Goal: Task Accomplishment & Management: Complete application form

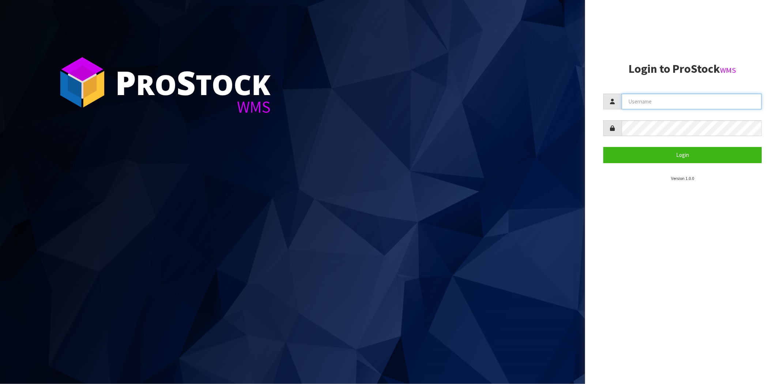
click at [659, 103] on input "text" at bounding box center [692, 102] width 140 height 16
type input "[PERSON_NAME][EMAIL_ADDRESS][DOMAIN_NAME]"
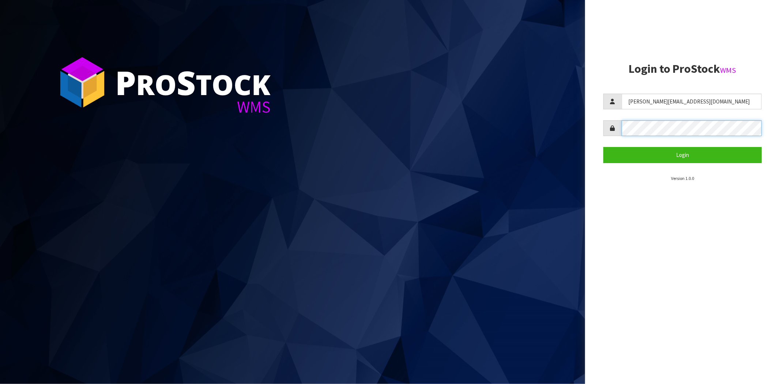
click at [604, 147] on button "Login" at bounding box center [683, 155] width 158 height 16
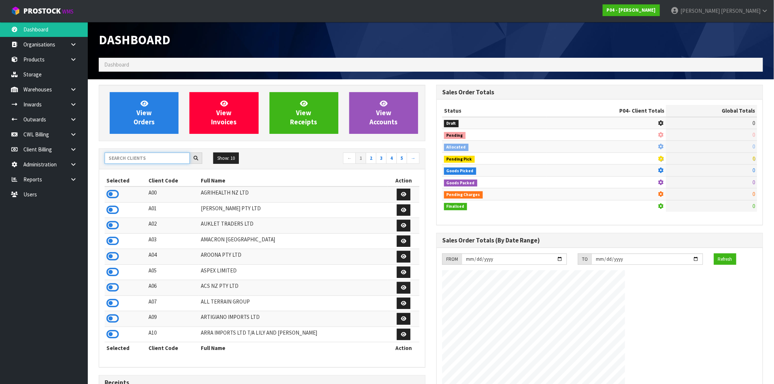
click at [124, 153] on input "text" at bounding box center [147, 158] width 85 height 11
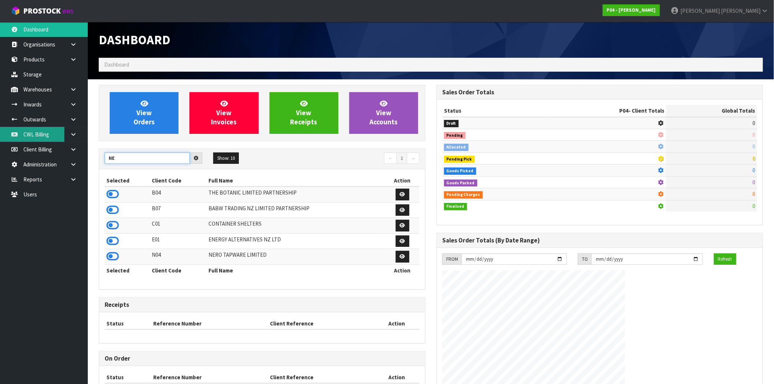
type input "N"
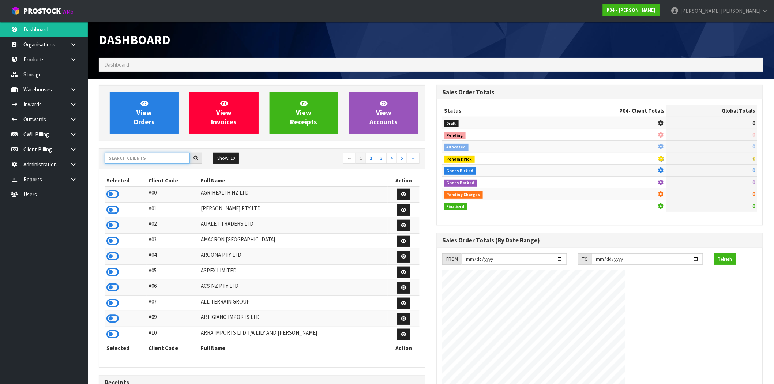
click at [141, 159] on input "text" at bounding box center [147, 158] width 85 height 11
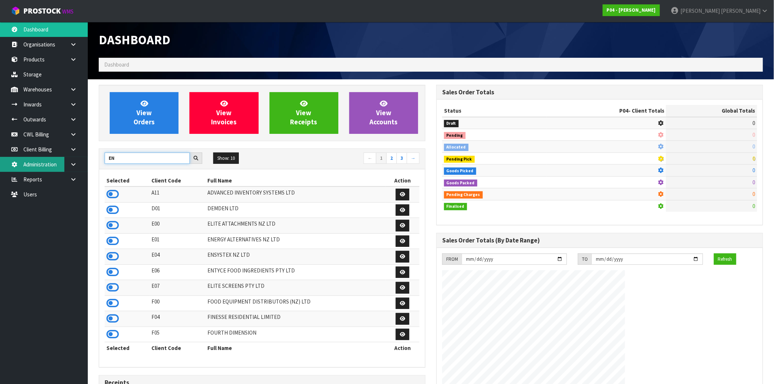
drag, startPoint x: 157, startPoint y: 163, endPoint x: 45, endPoint y: 160, distance: 112.7
click at [45, 160] on body "Toggle navigation ProStock WMS P04 - PEGGY Maji Torres Logout Dashboard Organis…" at bounding box center [387, 192] width 774 height 384
click at [167, 157] on input "EN" at bounding box center [147, 158] width 85 height 11
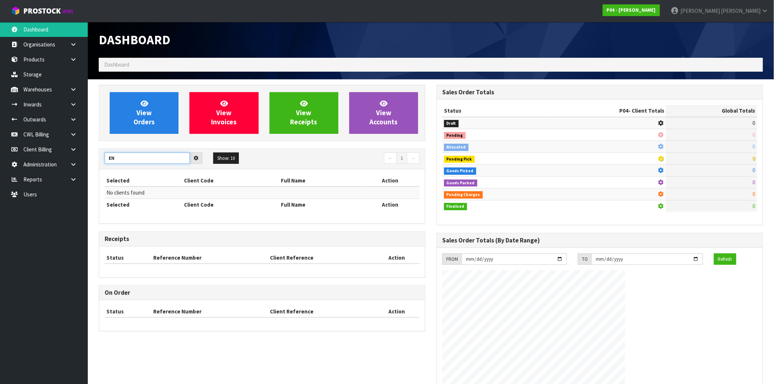
type input "E"
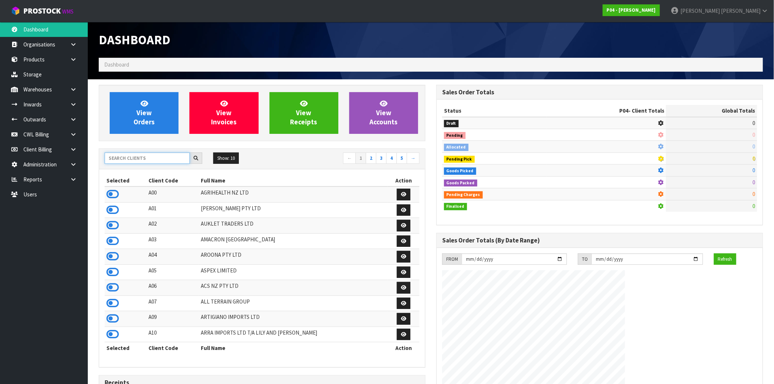
click at [126, 159] on input "text" at bounding box center [147, 158] width 85 height 11
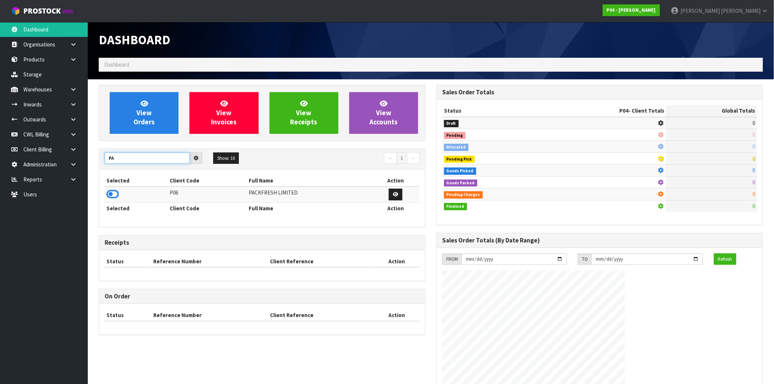
type input "P"
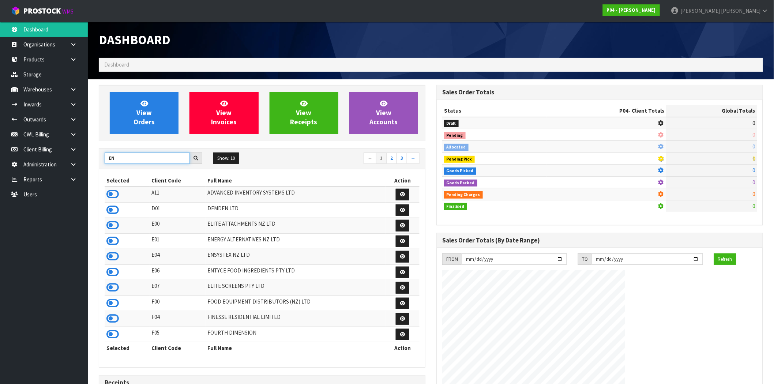
drag, startPoint x: 131, startPoint y: 160, endPoint x: 127, endPoint y: 168, distance: 8.4
click at [71, 162] on body "Toggle navigation ProStock WMS P04 - PEGGY Maji Torres Logout Dashboard Organis…" at bounding box center [387, 192] width 774 height 384
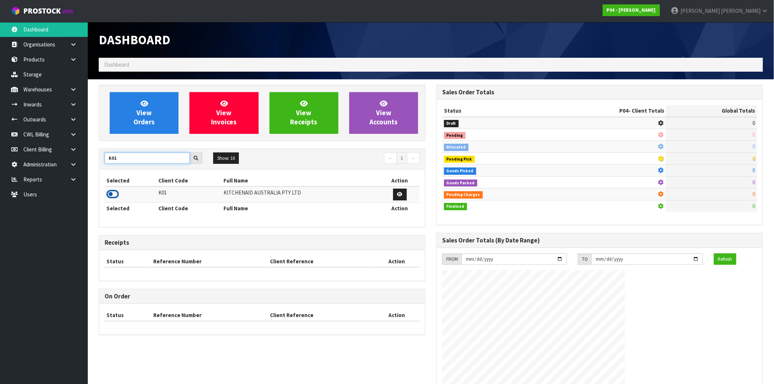
type input "K01"
click at [116, 194] on icon at bounding box center [112, 194] width 12 height 11
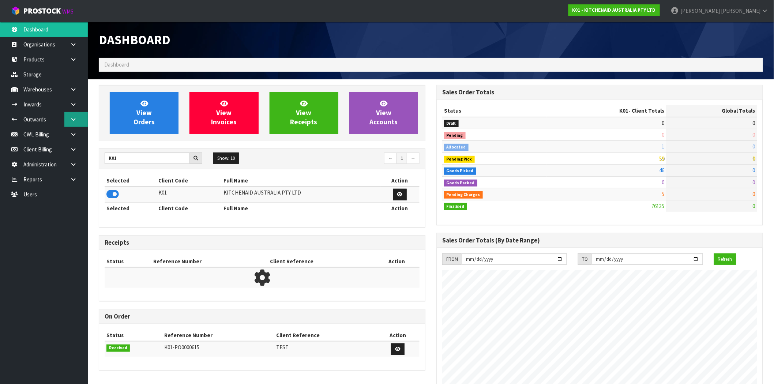
scroll to position [554, 338]
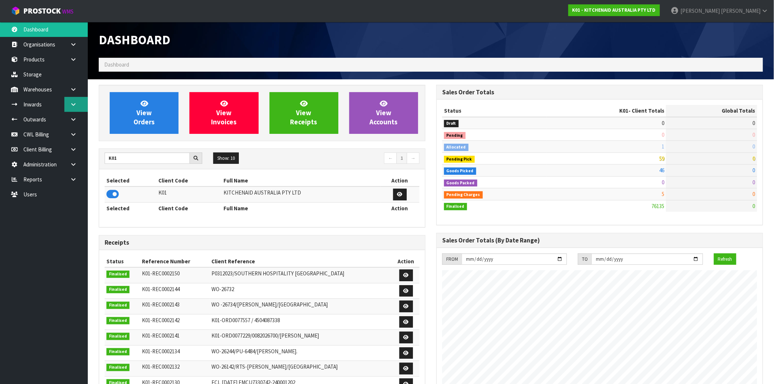
click at [74, 99] on link at bounding box center [75, 104] width 23 height 15
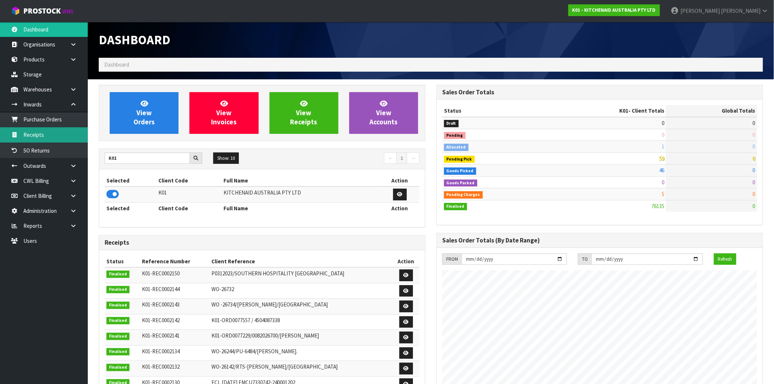
click at [45, 135] on link "Receipts" at bounding box center [44, 134] width 88 height 15
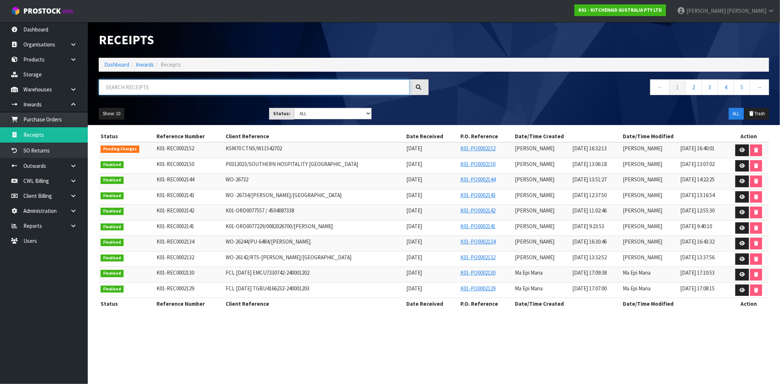
click at [197, 89] on input "text" at bounding box center [254, 87] width 311 height 16
paste input "WO-26058/PU-6466"
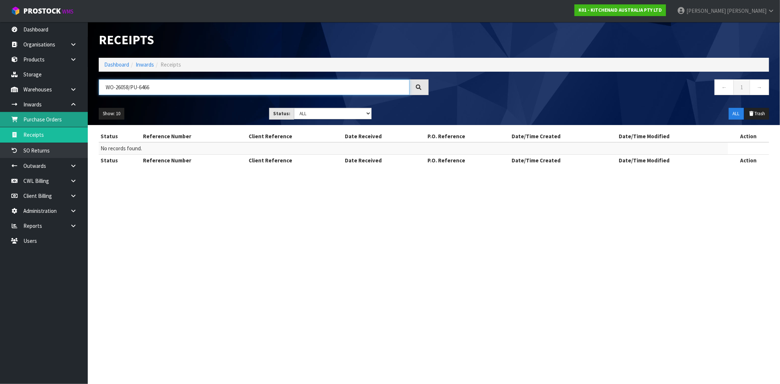
type input "WO-26058/PU-6466"
click at [50, 121] on link "Purchase Orders" at bounding box center [44, 119] width 88 height 15
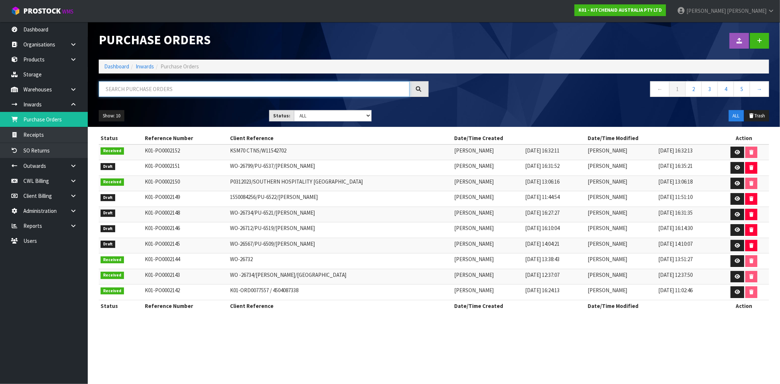
click at [162, 88] on input "text" at bounding box center [254, 89] width 311 height 16
paste input "WO-26058/PU-6466"
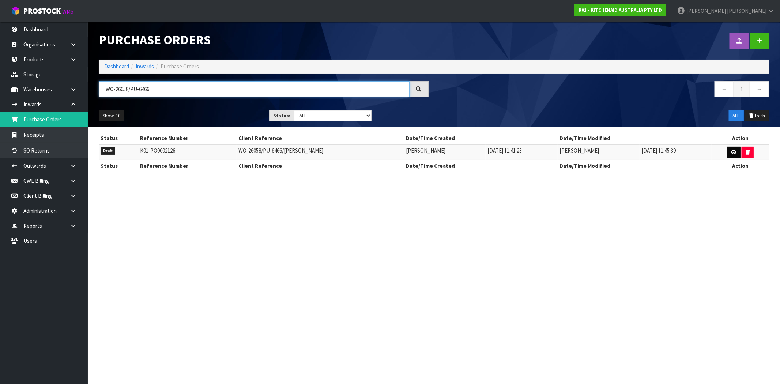
type input "WO-26058/PU-6466"
click at [733, 154] on icon at bounding box center [733, 152] width 5 height 5
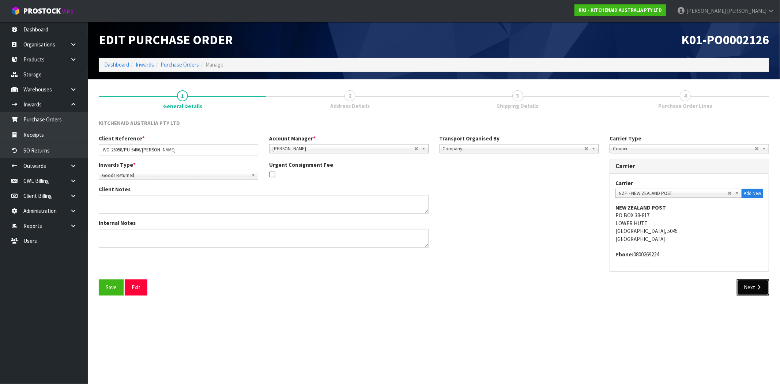
click at [753, 290] on button "Next" at bounding box center [753, 287] width 32 height 16
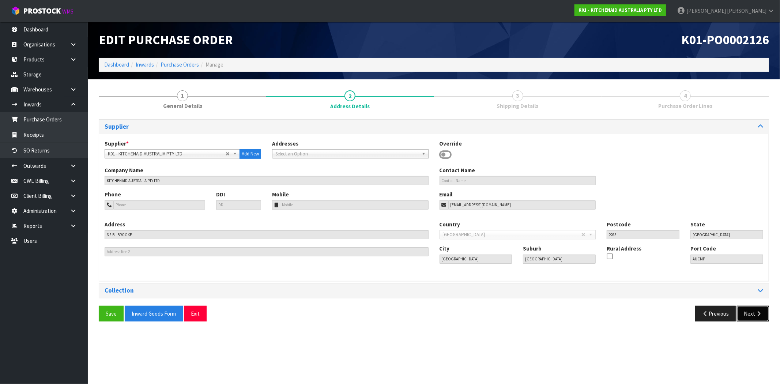
click at [761, 308] on button "Next" at bounding box center [753, 314] width 32 height 16
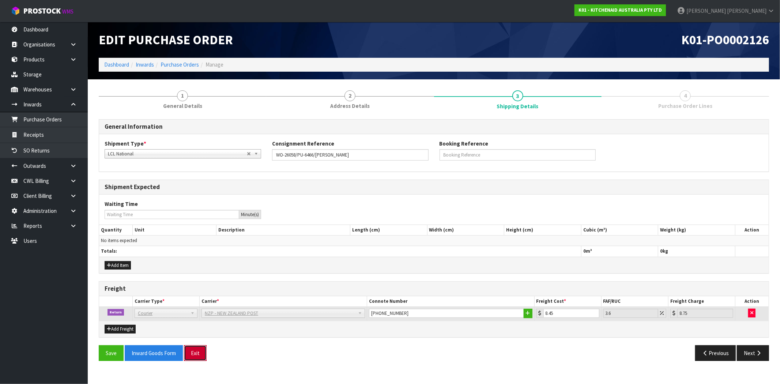
click at [199, 354] on button "Exit" at bounding box center [195, 353] width 23 height 16
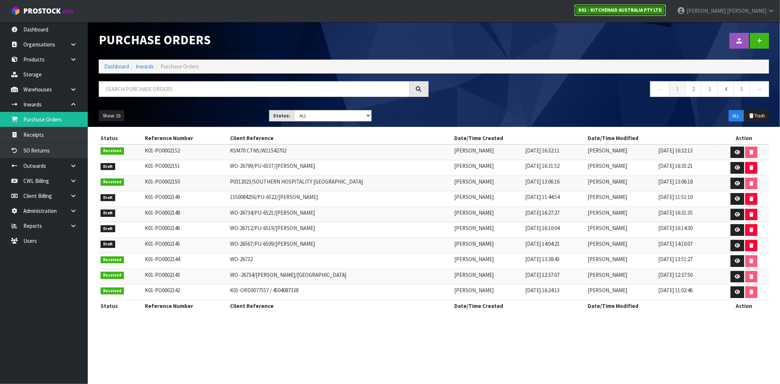
click at [649, 11] on strong "K01 - KITCHENAID AUSTRALIA PTY LTD" at bounding box center [620, 10] width 83 height 6
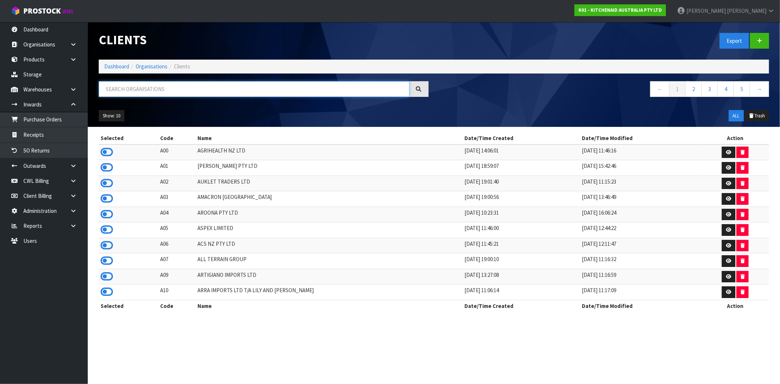
click at [158, 88] on input "text" at bounding box center [254, 89] width 311 height 16
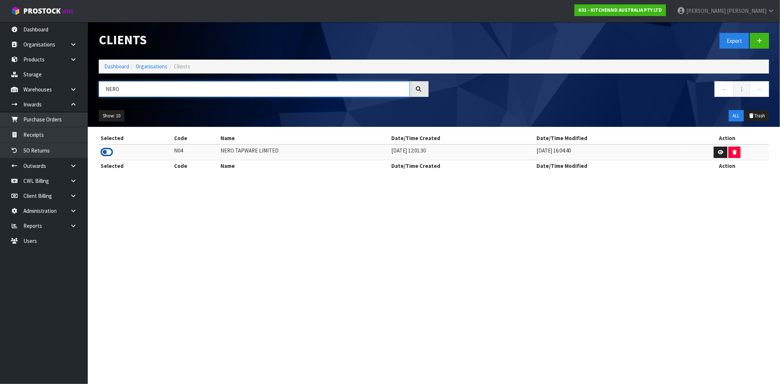
type input "NERO"
click at [105, 152] on icon at bounding box center [107, 152] width 12 height 11
click at [55, 138] on link "Receipts" at bounding box center [44, 134] width 88 height 15
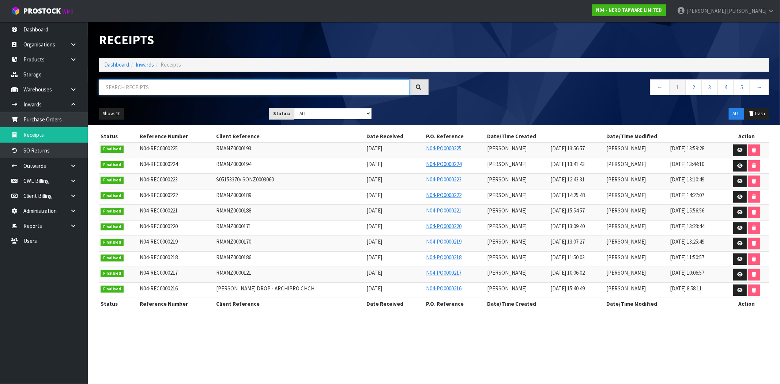
click at [127, 86] on input "text" at bounding box center [254, 87] width 311 height 16
paste input "OOCU7844405"
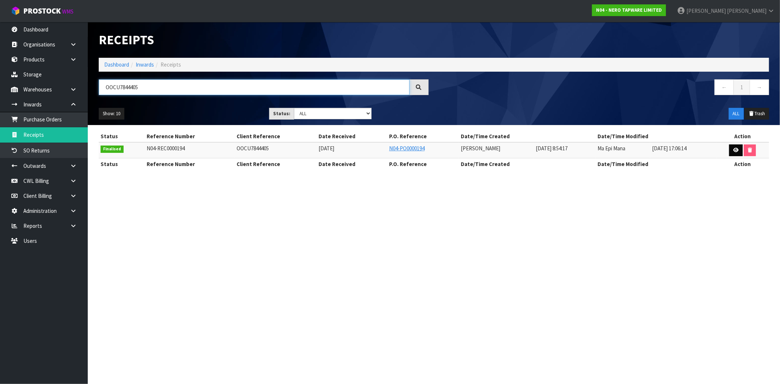
type input "OOCU7844405"
click at [734, 149] on icon at bounding box center [735, 150] width 5 height 5
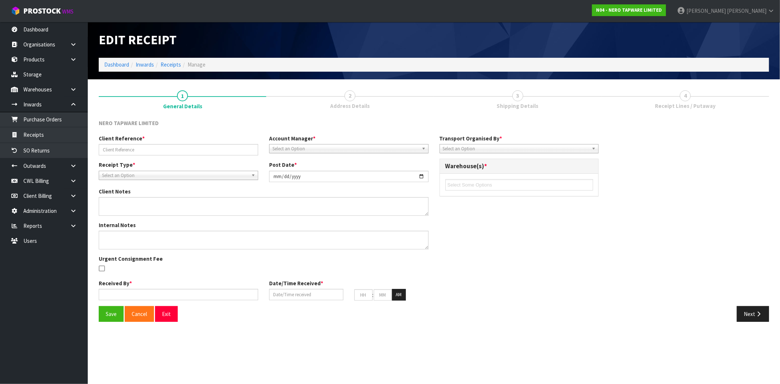
type input "OOCU7844405"
type input "2025-08-05"
type textarea "FOR THE GIVE AWAYS AND DISPLAY BOARDS, THERE’S NO NEED TO UNPACK THEM. PLEASE K…"
type textarea "MEASREMENTS BY JOHNNY VARIANCE BELOW, - 2ND CHECK BY MA NR172203A02BN, EXPECTED…"
type input "[PERSON_NAME]"
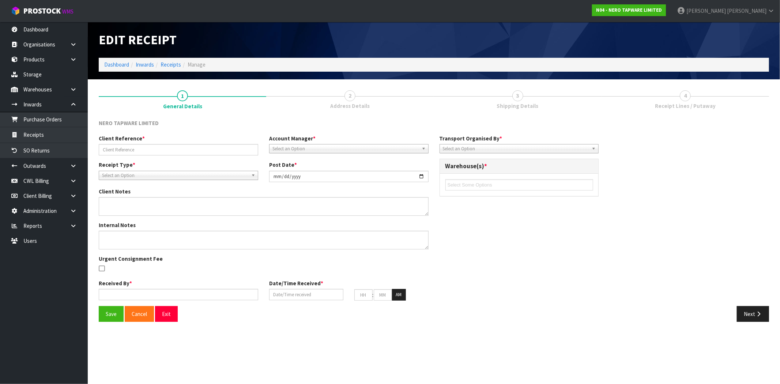
type input "01/08/2025"
type input "08"
type input "54"
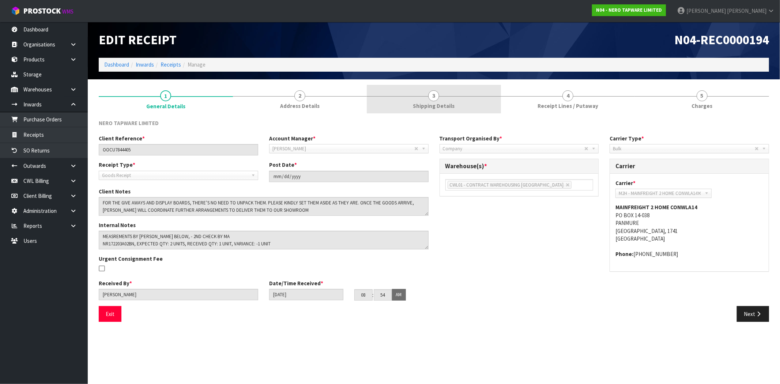
click at [424, 101] on link "3 Shipping Details" at bounding box center [434, 99] width 134 height 29
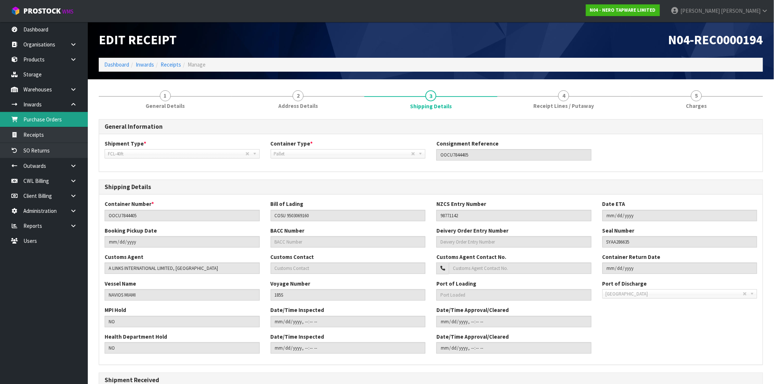
click at [45, 121] on link "Purchase Orders" at bounding box center [44, 119] width 88 height 15
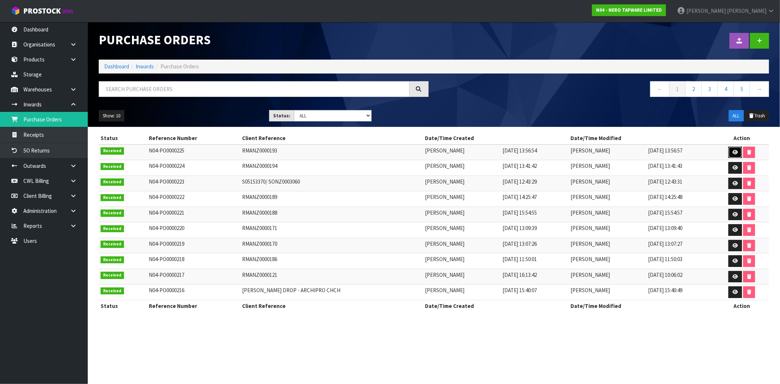
click at [733, 154] on icon at bounding box center [735, 152] width 5 height 5
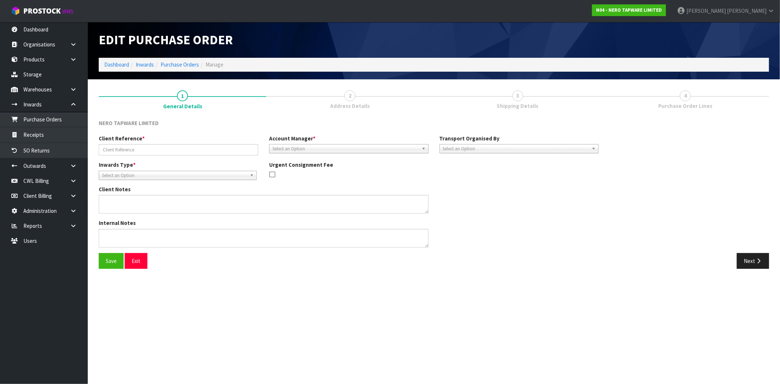
type input "RMANZ0000193"
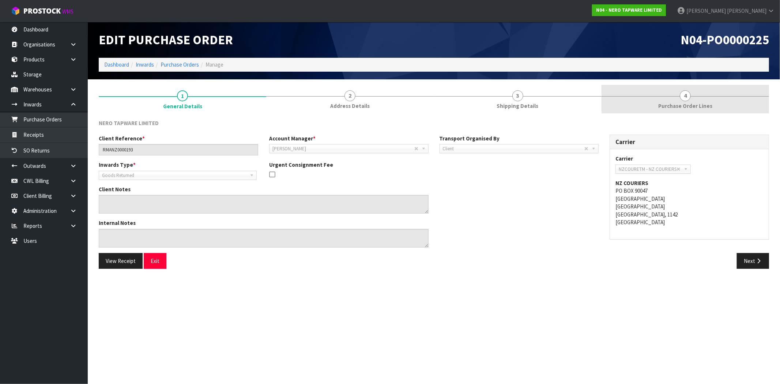
click at [663, 96] on div at bounding box center [686, 96] width 168 height 0
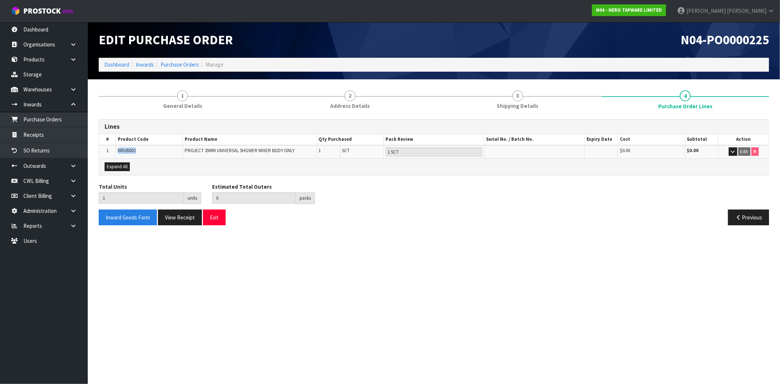
drag, startPoint x: 136, startPoint y: 151, endPoint x: 108, endPoint y: 151, distance: 27.8
click at [108, 151] on tr "1 NRUB002 PROJECT 35MM UNIVERSAL SHOWER MIXER BODY ONLY 1 SCT 1 SCT $0.00 $0.00…" at bounding box center [434, 151] width 670 height 13
click at [147, 148] on td "NRUB002" at bounding box center [149, 151] width 67 height 13
drag, startPoint x: 142, startPoint y: 149, endPoint x: 109, endPoint y: 150, distance: 32.9
click at [109, 150] on tr "1 NRUB002 PROJECT 35MM UNIVERSAL SHOWER MIXER BODY ONLY 1 SCT 1 SCT $0.00 $0.00…" at bounding box center [434, 151] width 670 height 13
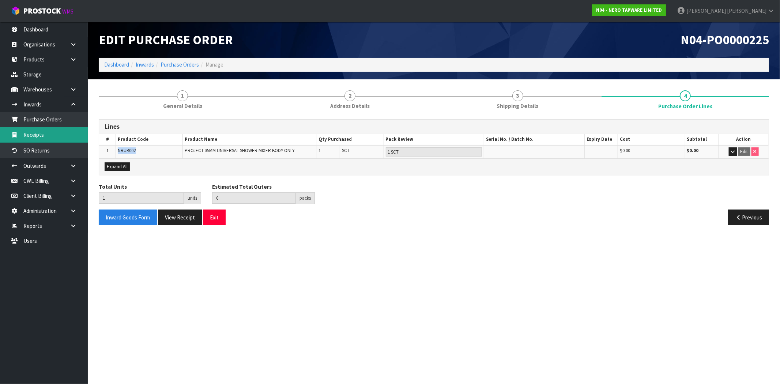
click at [45, 137] on link "Receipts" at bounding box center [44, 134] width 88 height 15
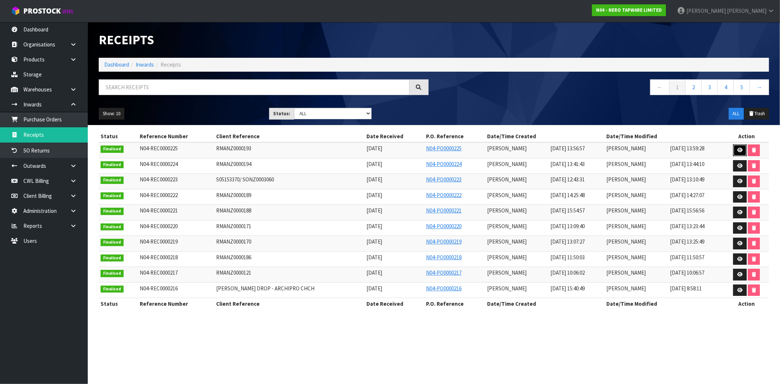
click at [741, 149] on icon at bounding box center [739, 150] width 5 height 5
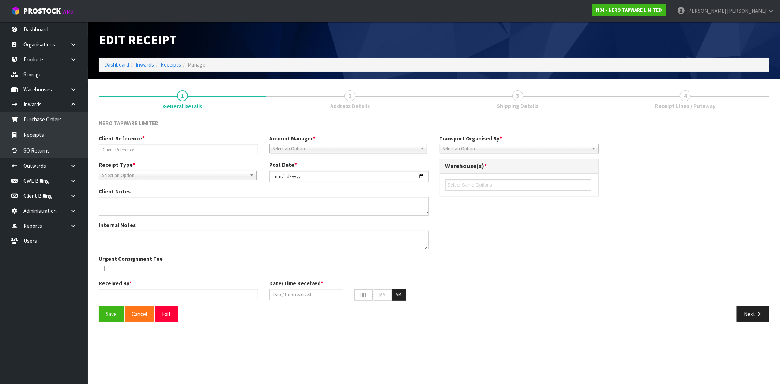
type input "RMANZ0000193"
type input "2025-08-15"
type input "[PERSON_NAME]"
type input "15/08/2025"
type input "01"
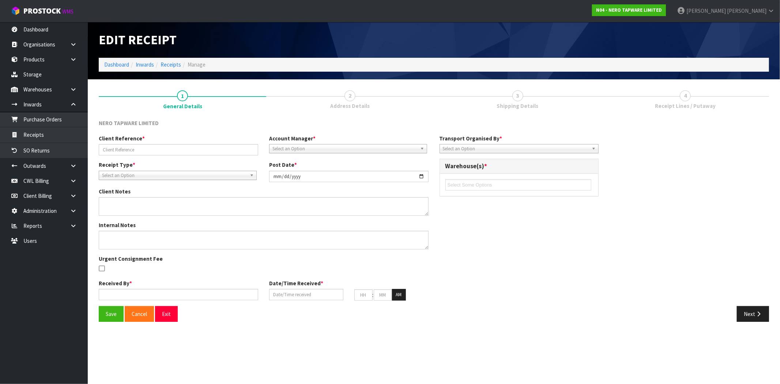
type input "56"
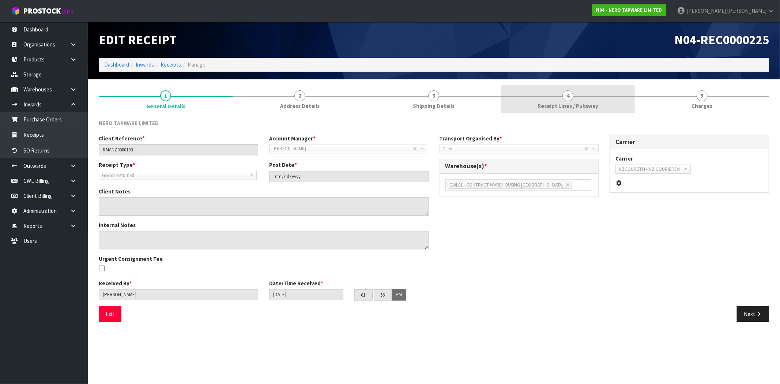
click at [590, 103] on span "Receipt Lines / Putaway" at bounding box center [568, 106] width 61 height 8
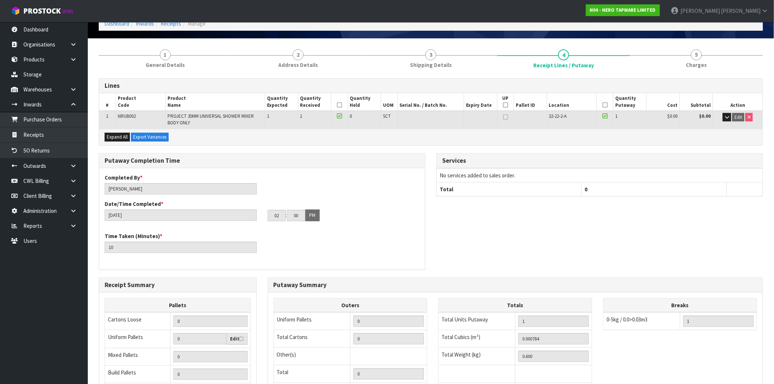
scroll to position [41, 0]
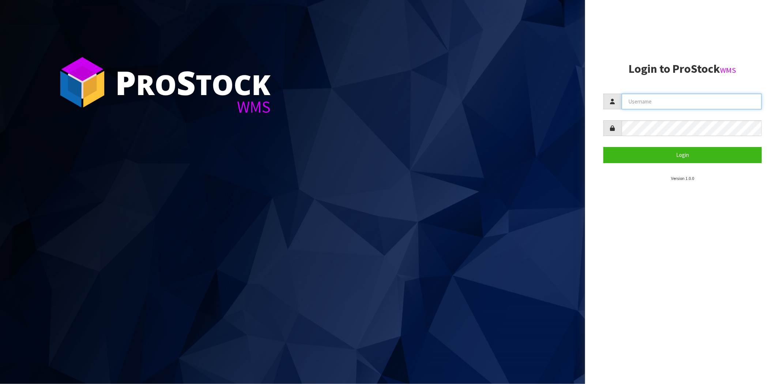
click at [643, 95] on input "text" at bounding box center [692, 102] width 140 height 16
type input "[PERSON_NAME][EMAIL_ADDRESS][DOMAIN_NAME]"
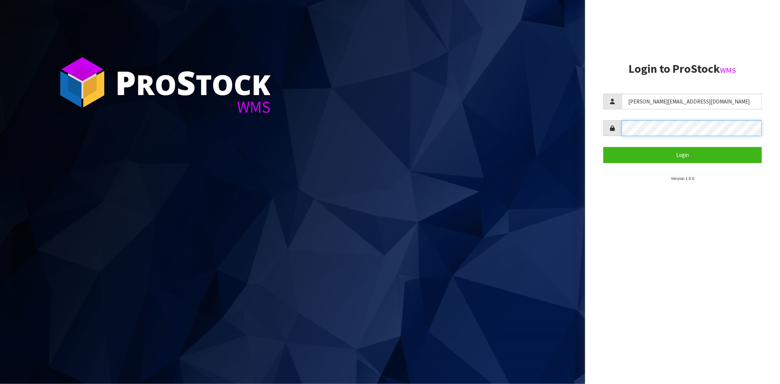
click at [604, 147] on button "Login" at bounding box center [683, 155] width 158 height 16
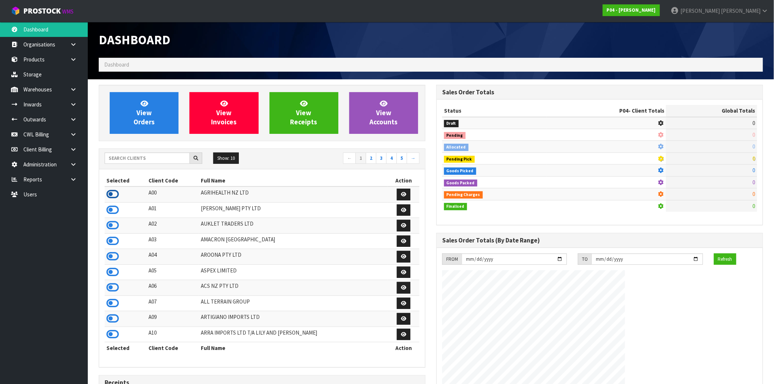
click at [113, 195] on icon at bounding box center [112, 194] width 12 height 11
click at [78, 119] on link at bounding box center [75, 119] width 23 height 15
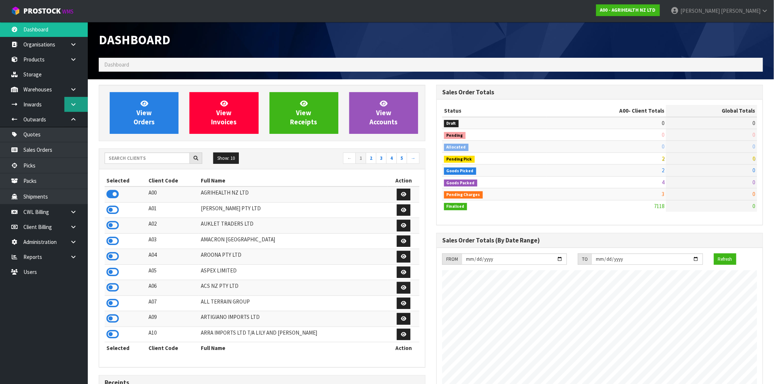
click at [70, 105] on icon at bounding box center [73, 104] width 7 height 5
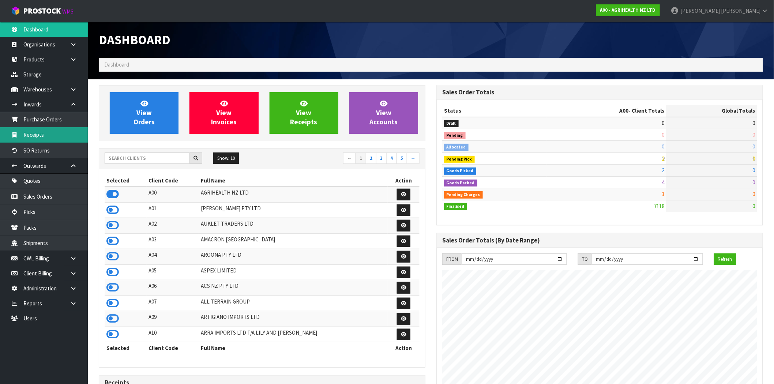
click at [56, 134] on link "Receipts" at bounding box center [44, 134] width 88 height 15
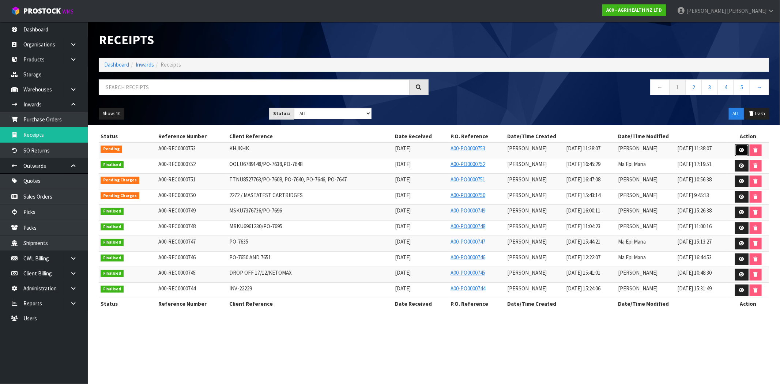
click at [740, 150] on icon at bounding box center [741, 150] width 5 height 5
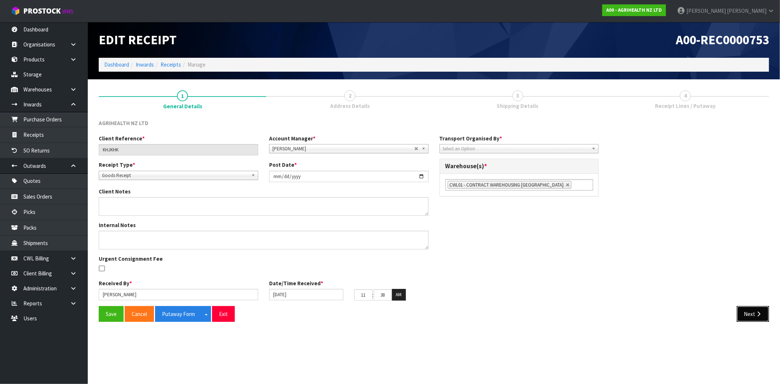
click at [755, 316] on icon "button" at bounding box center [758, 313] width 7 height 5
click at [758, 315] on icon "button" at bounding box center [758, 313] width 7 height 5
click at [503, 144] on link "Select an Option" at bounding box center [519, 148] width 159 height 9
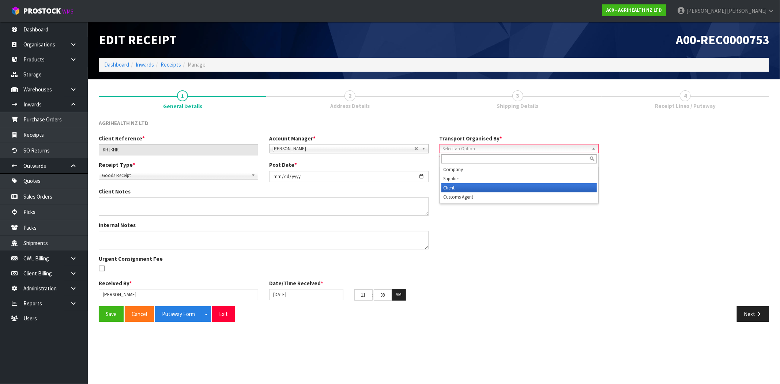
click at [507, 189] on li "Client" at bounding box center [520, 187] width 156 height 9
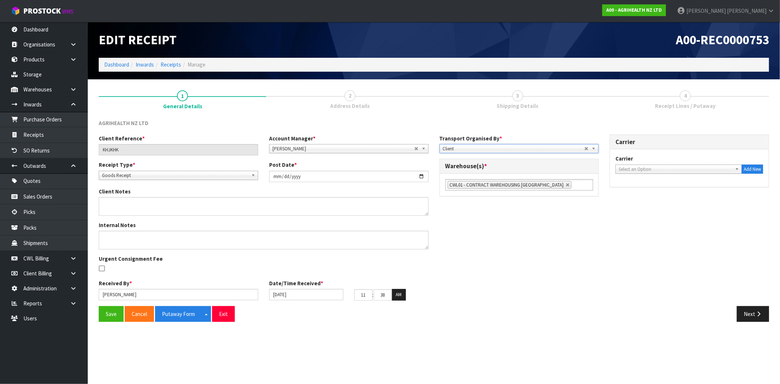
click at [771, 316] on div "Next" at bounding box center [604, 314] width 341 height 16
click at [756, 316] on icon "button" at bounding box center [758, 313] width 7 height 5
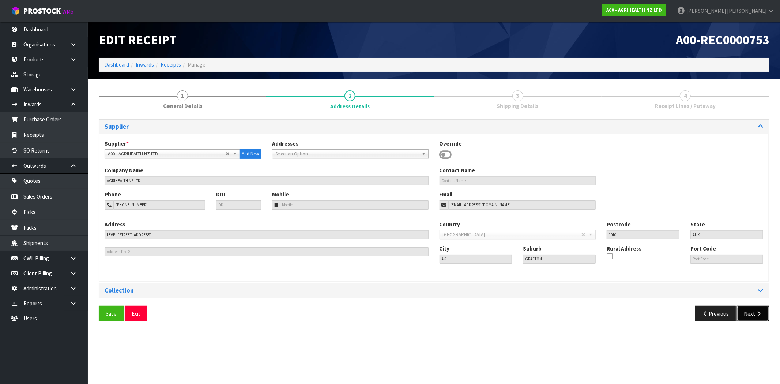
click at [755, 316] on button "Next" at bounding box center [753, 314] width 32 height 16
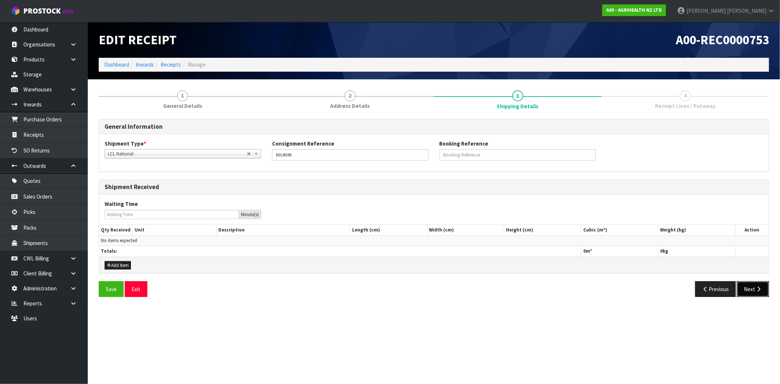
click at [749, 288] on button "Next" at bounding box center [753, 289] width 32 height 16
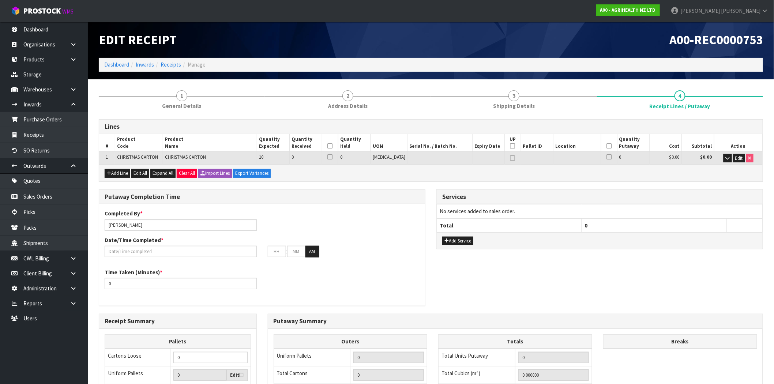
click at [338, 147] on th at bounding box center [330, 143] width 16 height 18
click at [607, 146] on icon at bounding box center [609, 146] width 5 height 0
click at [333, 146] on icon at bounding box center [330, 146] width 5 height 0
click at [333, 157] on icon at bounding box center [330, 157] width 5 height 0
click at [0, 0] on input "checkbox" at bounding box center [0, 0] width 0 height 0
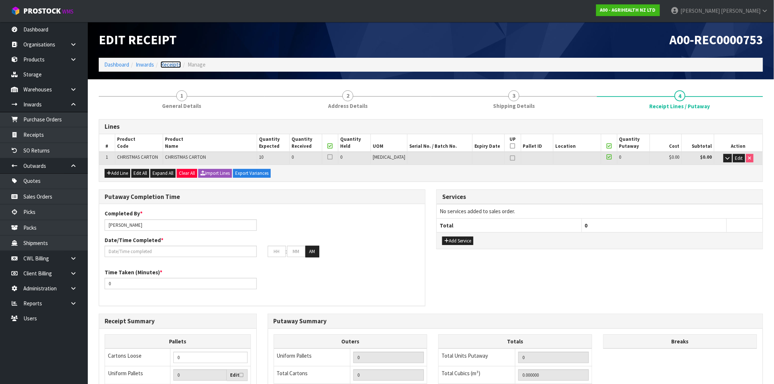
click at [177, 67] on link "Receipts" at bounding box center [171, 64] width 20 height 7
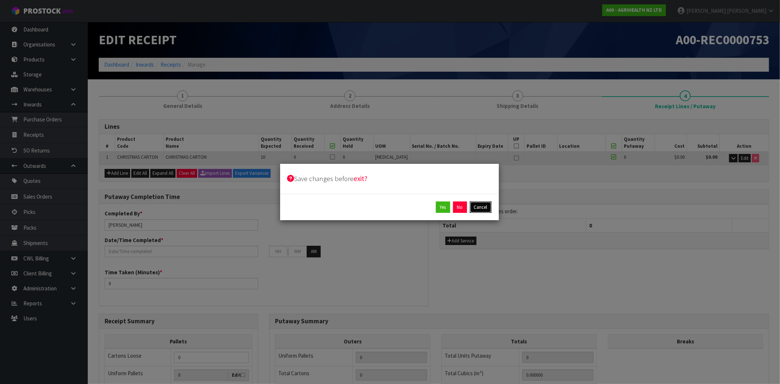
click at [476, 205] on button "Cancel" at bounding box center [481, 208] width 22 height 12
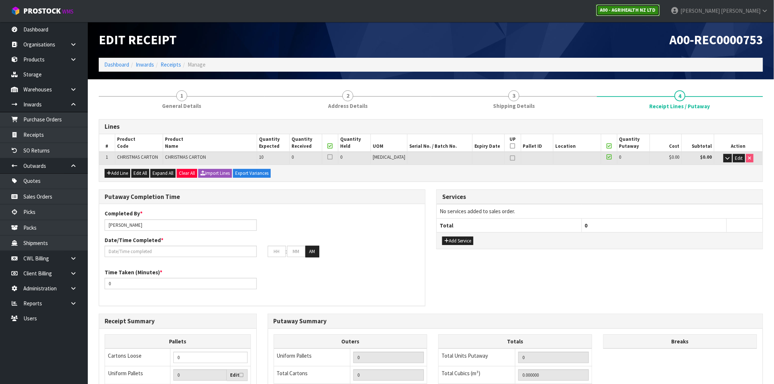
click at [656, 8] on strong "A00 - AGRIHEALTH NZ LTD" at bounding box center [628, 10] width 56 height 6
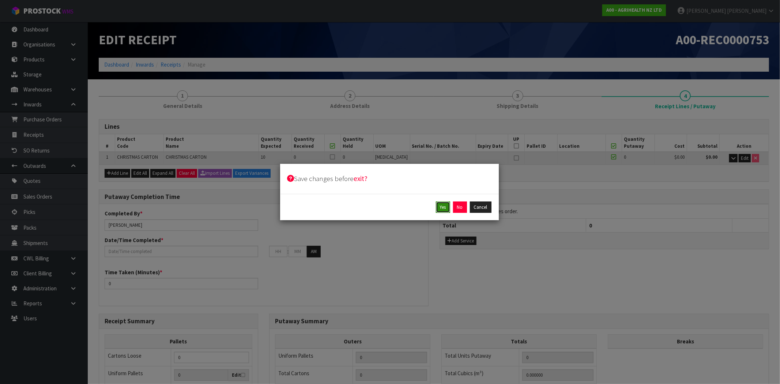
click at [444, 206] on button "Yes" at bounding box center [443, 208] width 14 height 12
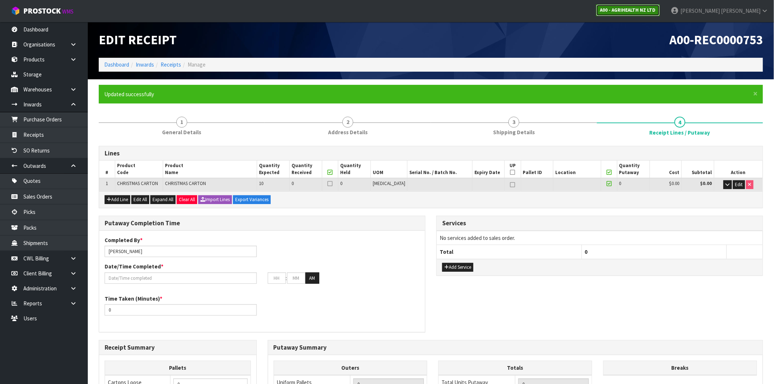
click at [656, 7] on strong "A00 - AGRIHEALTH NZ LTD" at bounding box center [628, 10] width 56 height 6
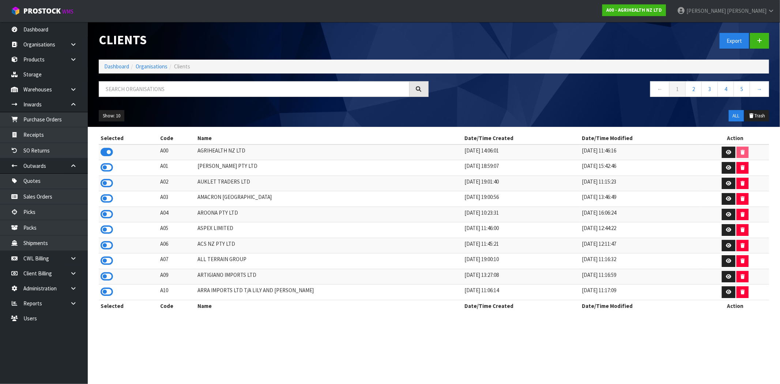
click at [241, 100] on div at bounding box center [263, 91] width 341 height 21
click at [253, 91] on input "text" at bounding box center [254, 89] width 311 height 16
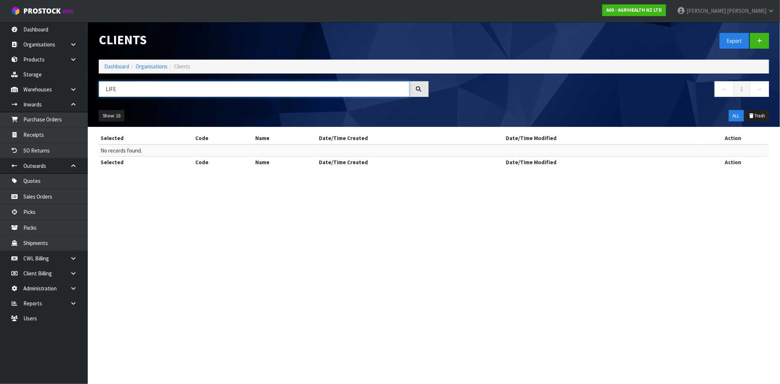
click at [131, 89] on input "LIFE" at bounding box center [254, 89] width 311 height 16
click at [666, 13] on link "A00 - AGRIHEALTH NZ LTD" at bounding box center [634, 10] width 64 height 12
click at [149, 91] on input "LIFE" at bounding box center [254, 89] width 311 height 16
type input "L"
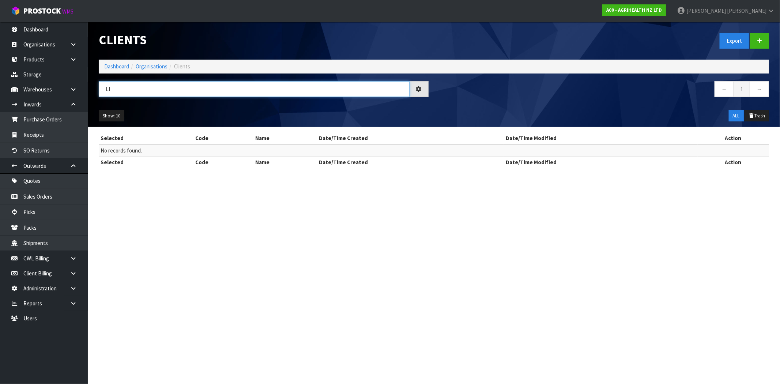
type input "L"
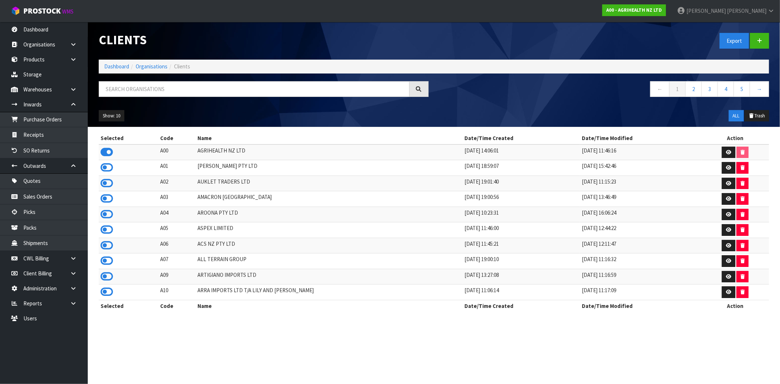
click at [225, 202] on td "AMACRON [GEOGRAPHIC_DATA]" at bounding box center [329, 199] width 267 height 16
click at [196, 171] on td "A01" at bounding box center [176, 168] width 37 height 16
click at [196, 170] on td "A01" at bounding box center [176, 168] width 37 height 16
click at [105, 152] on icon at bounding box center [107, 152] width 12 height 11
click at [109, 152] on icon at bounding box center [107, 152] width 12 height 11
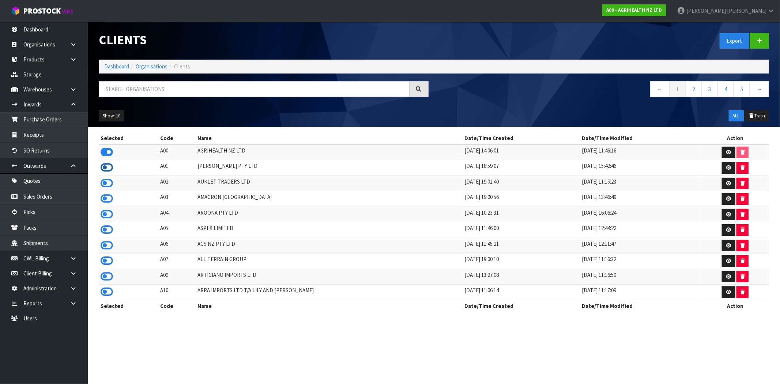
click at [103, 163] on icon at bounding box center [107, 167] width 12 height 11
click at [107, 155] on icon at bounding box center [107, 152] width 12 height 11
click at [101, 167] on icon at bounding box center [107, 167] width 12 height 11
drag, startPoint x: 43, startPoint y: 131, endPoint x: 63, endPoint y: 133, distance: 20.2
click at [43, 131] on link "Receipts" at bounding box center [44, 134] width 88 height 15
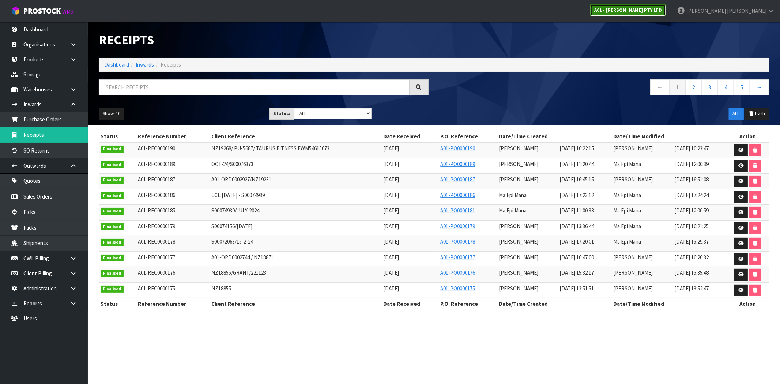
click at [662, 9] on strong "A01 - [PERSON_NAME] PTY LTD" at bounding box center [628, 10] width 68 height 6
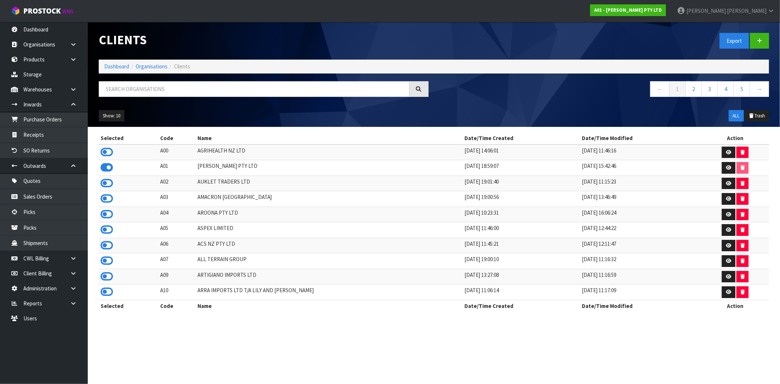
drag, startPoint x: 101, startPoint y: 153, endPoint x: 95, endPoint y: 153, distance: 6.2
click at [101, 153] on icon at bounding box center [107, 152] width 12 height 11
click at [55, 138] on link "Receipts" at bounding box center [44, 134] width 88 height 15
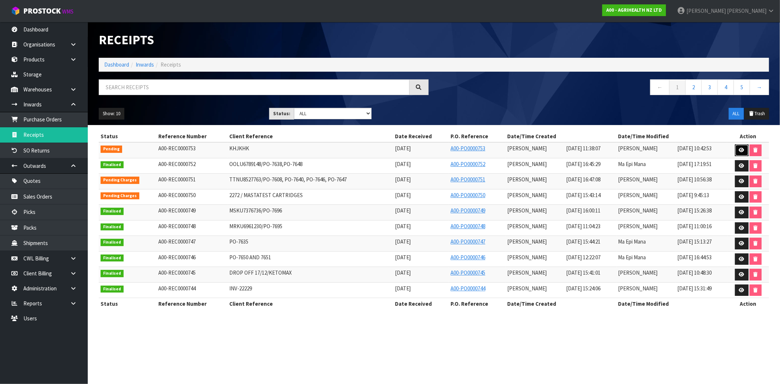
click at [743, 151] on icon at bounding box center [741, 150] width 5 height 5
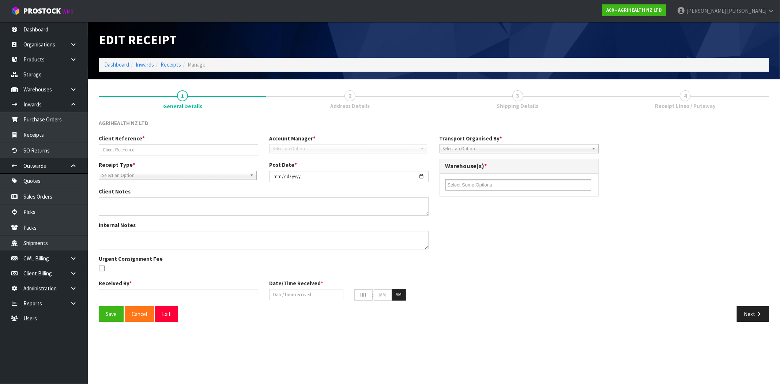
type input "KHJKHK"
type input "[DATE]"
type input "[PERSON_NAME]"
type input "[DATE]"
type input "11"
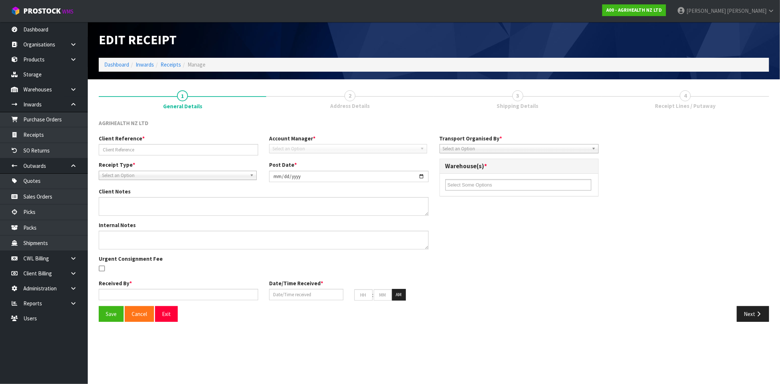
type input "38"
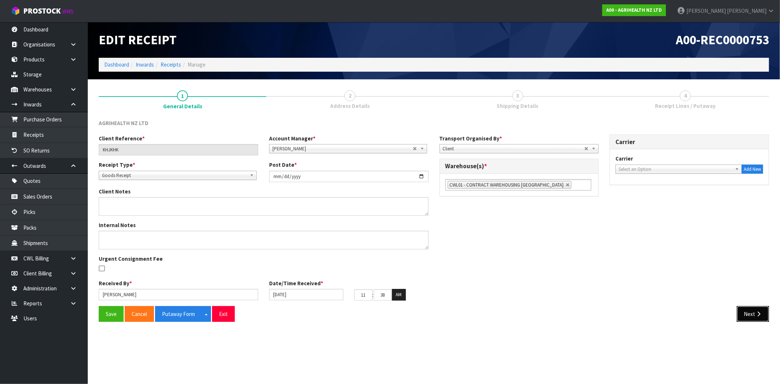
click at [758, 312] on icon "button" at bounding box center [758, 313] width 7 height 5
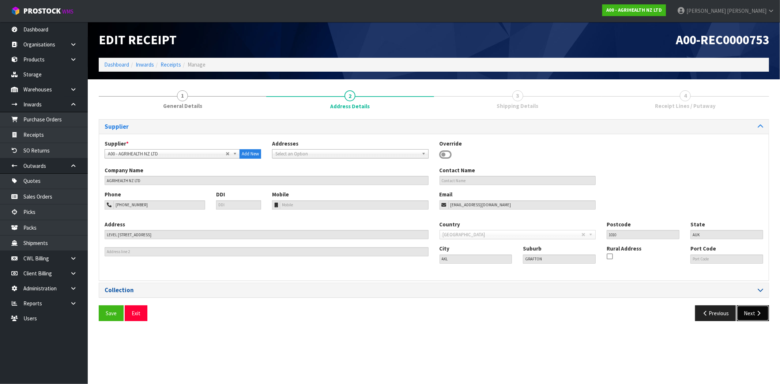
click at [761, 313] on icon "button" at bounding box center [758, 313] width 7 height 5
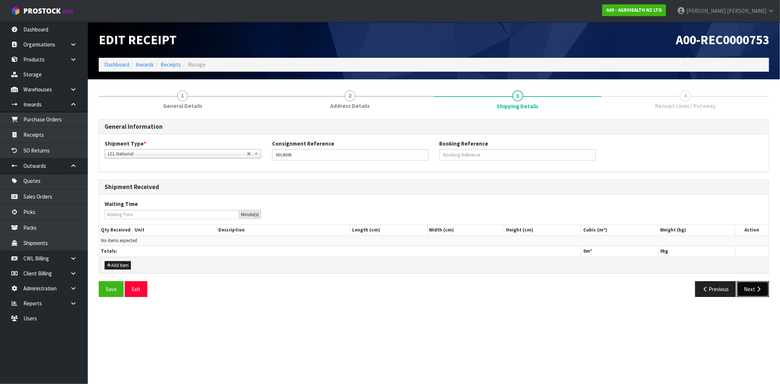
click at [744, 291] on button "Next" at bounding box center [753, 289] width 32 height 16
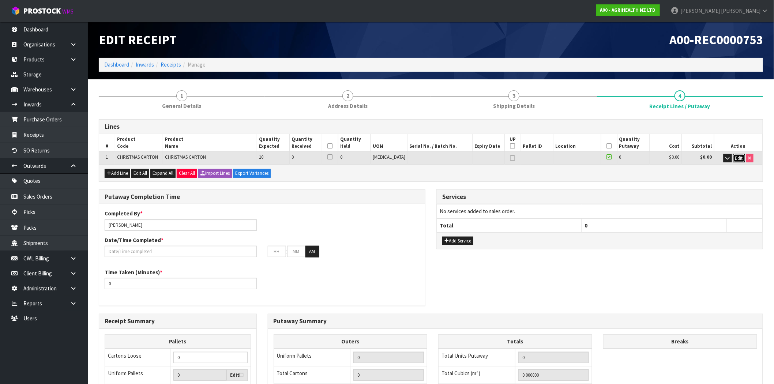
click at [741, 160] on span "Edit" at bounding box center [739, 158] width 8 height 6
drag, startPoint x: 309, startPoint y: 159, endPoint x: 360, endPoint y: 182, distance: 55.2
click at [239, 152] on tr "1 CHRISTMAS CARTON CHRISTMAS CARTON 10 0 0 [MEDICAL_DATA] 0 $0.00 $0.00 OK" at bounding box center [431, 159] width 664 height 14
type input "5"
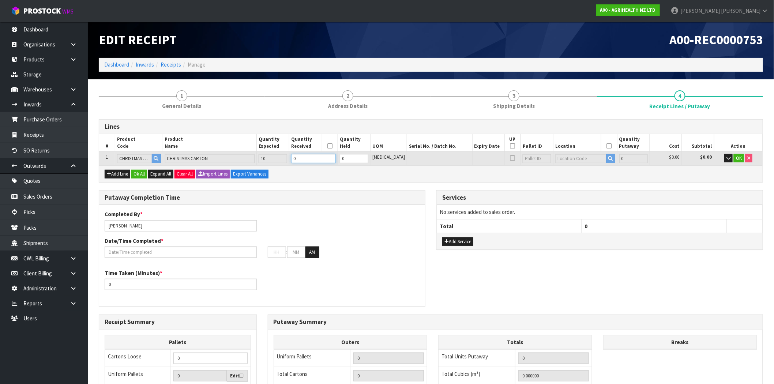
type input "0.1395"
type input "10"
type input "5"
click at [522, 178] on div "Add Line Ok All Expand All Clear All Import Lines Export Variances" at bounding box center [431, 173] width 664 height 16
click at [333, 146] on icon at bounding box center [329, 146] width 5 height 0
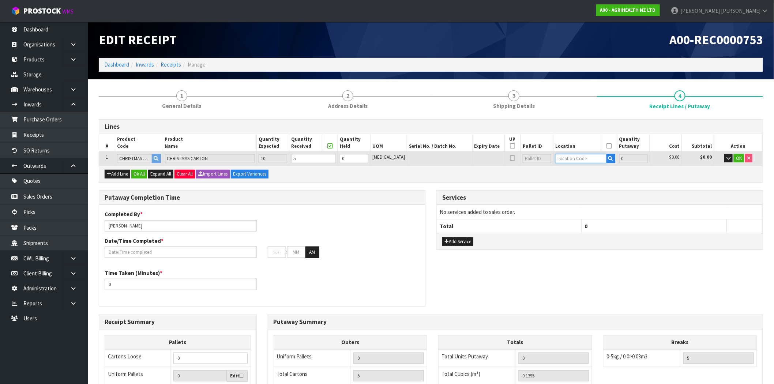
click at [571, 158] on input "text" at bounding box center [580, 158] width 51 height 9
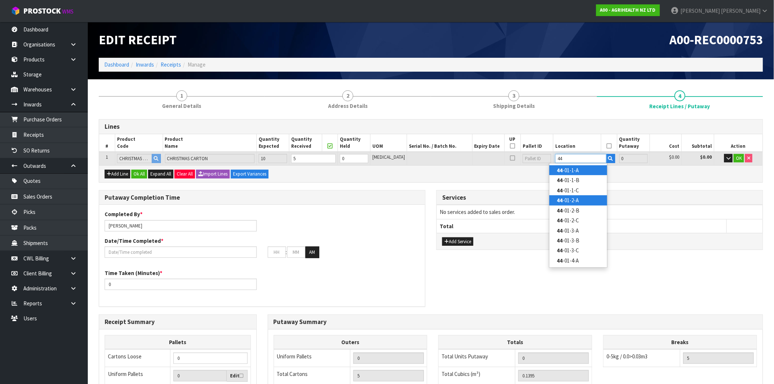
type input "44"
click at [557, 196] on link "44 -01-2-A" at bounding box center [578, 200] width 58 height 10
type input "5"
type input "44-01-2-A"
type input "5"
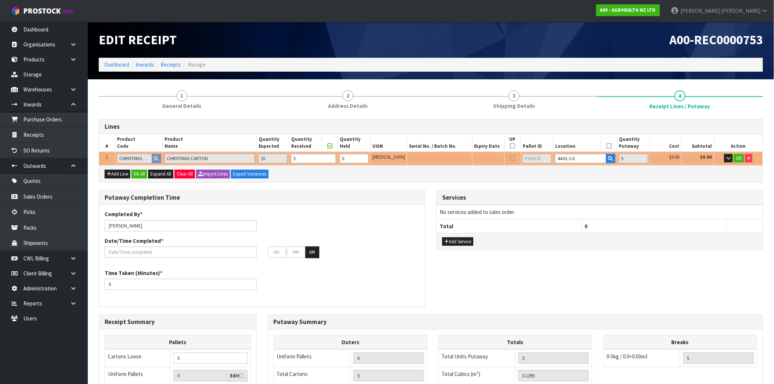
click at [607, 146] on icon at bounding box center [609, 146] width 5 height 0
click at [741, 160] on span "OK" at bounding box center [739, 158] width 6 height 6
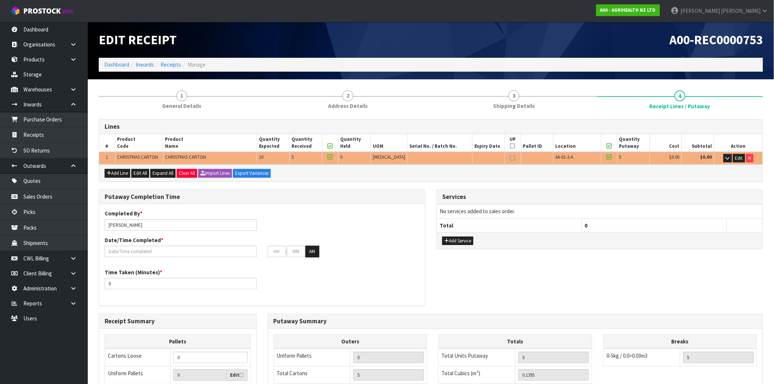
click at [512, 174] on div "Add Line Edit All Expand All Clear All Import Lines Export Variances" at bounding box center [431, 173] width 664 height 16
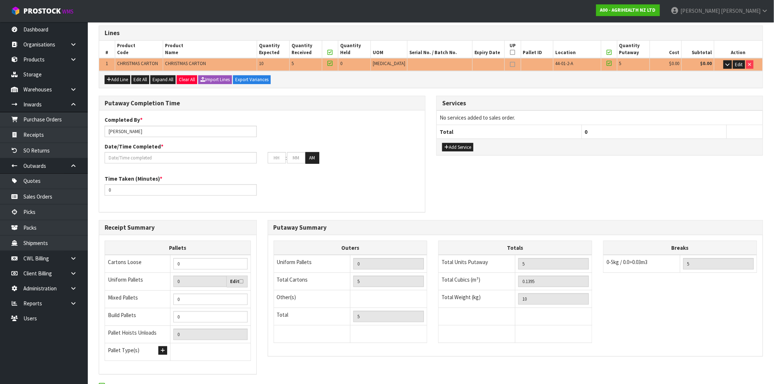
scroll to position [135, 0]
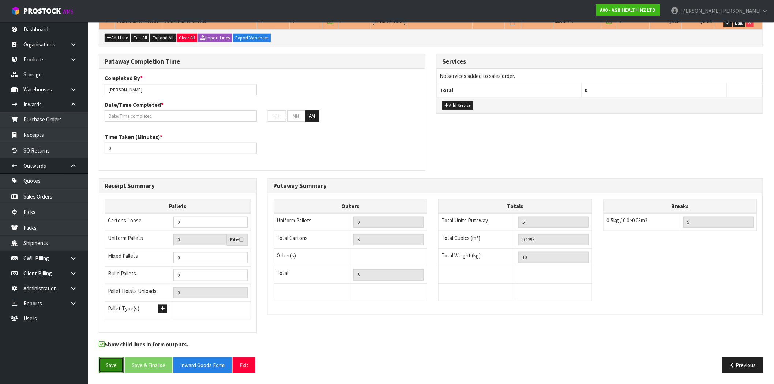
click at [112, 371] on button "Save" at bounding box center [111, 365] width 25 height 16
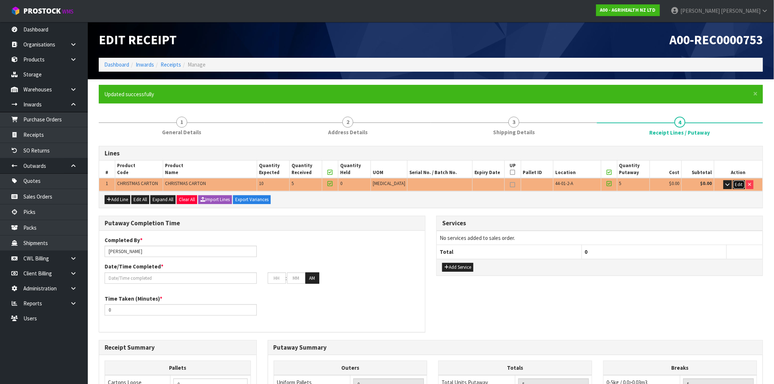
click at [741, 184] on span "Edit" at bounding box center [739, 184] width 8 height 6
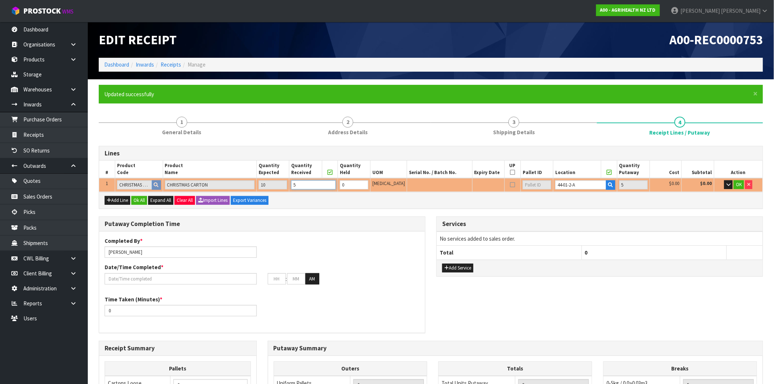
click at [276, 184] on tr "1 CHRISTMAS CARTON CHRISTMAS CARTON 10 5 0 [MEDICAL_DATA] 44-01-2-A 5 $0.00 $0.…" at bounding box center [431, 185] width 664 height 14
type input "1"
type input "0.0279"
type input "2"
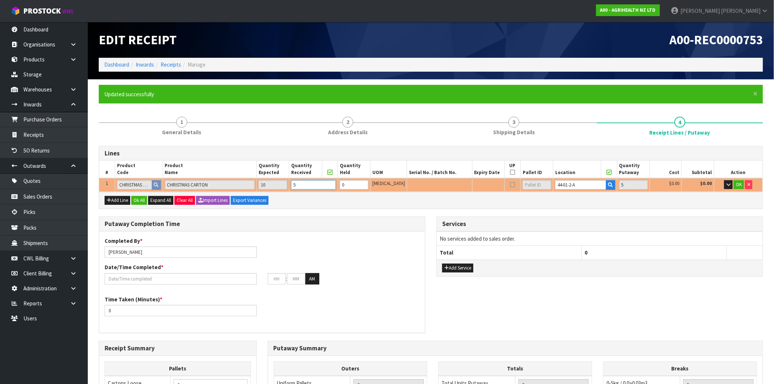
type input "1"
type input "10"
type input "0.279"
type input "20"
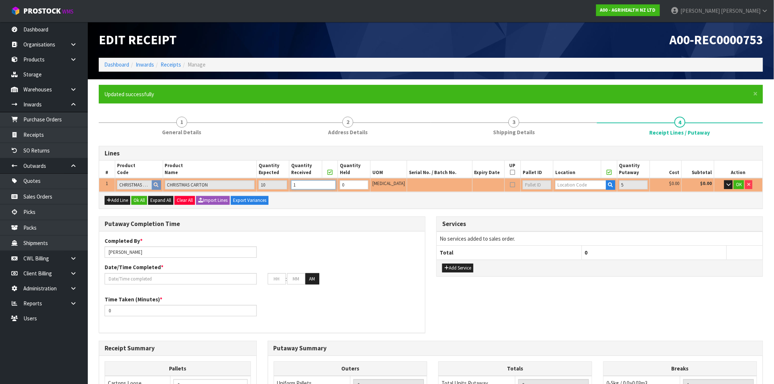
type input "10"
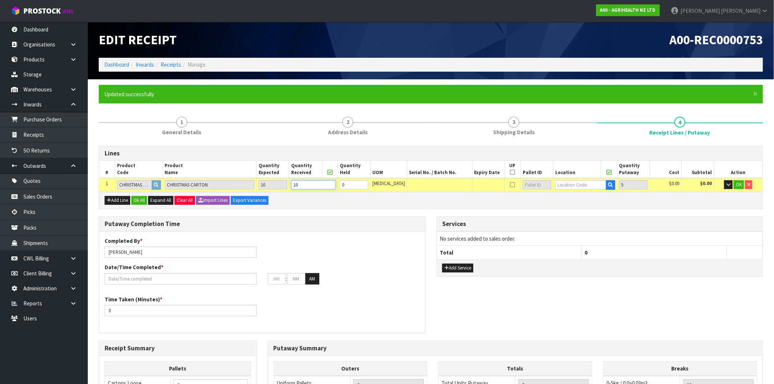
type input "1"
type input "0.0279"
type input "2"
type input "1"
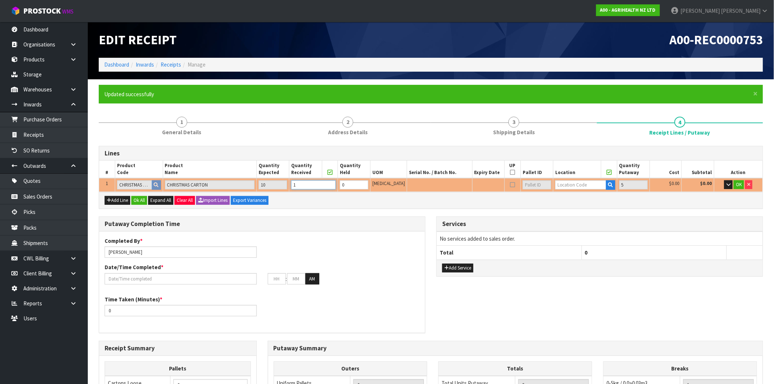
type input "0"
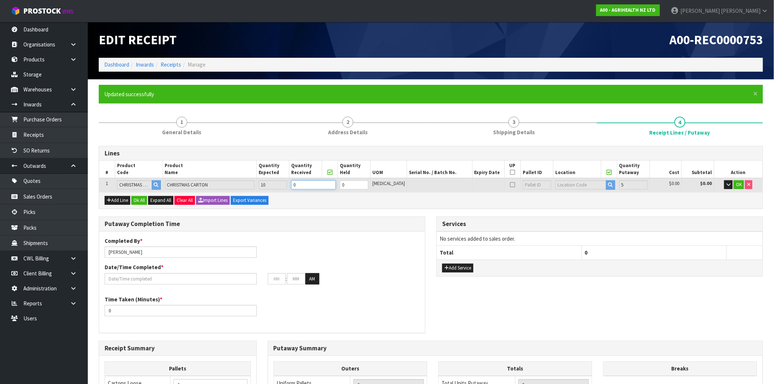
type input "5"
type input "0.1395"
type input "10"
type input "5"
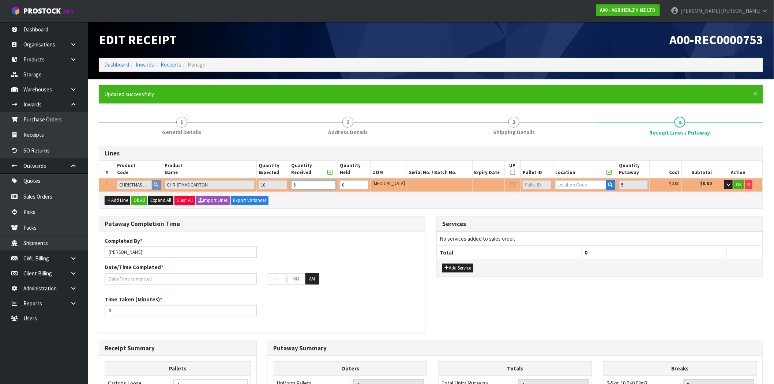
click at [292, 187] on tr "1 CHRISTMAS CARTON CHRISTMAS CARTON 10 5 0 [MEDICAL_DATA] 5 $0.00 $0.00 OK" at bounding box center [431, 185] width 664 height 14
click at [543, 215] on div "Lines # Product Code Product Name Quantity Expected Quantity Received Quantity …" at bounding box center [431, 343] width 664 height 395
click at [609, 185] on button "button" at bounding box center [610, 185] width 9 height 10
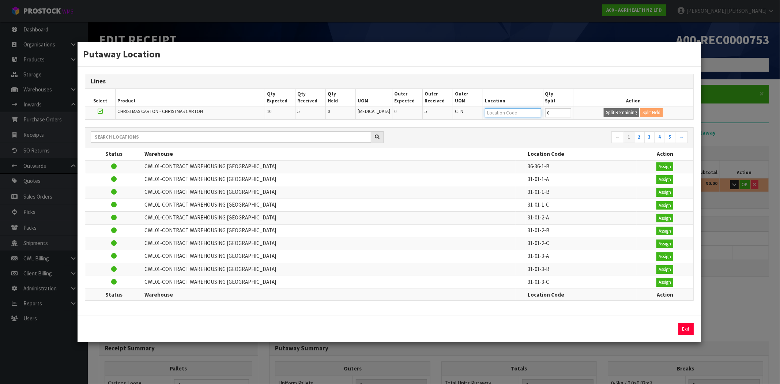
click at [497, 109] on input "text" at bounding box center [513, 112] width 56 height 9
type input "44"
type input "0"
drag, startPoint x: 303, startPoint y: 113, endPoint x: 308, endPoint y: 119, distance: 8.3
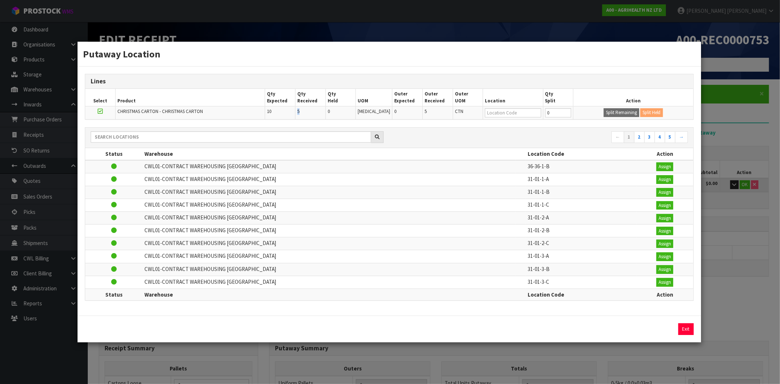
click at [301, 114] on td "5" at bounding box center [311, 112] width 30 height 13
drag, startPoint x: 305, startPoint y: 114, endPoint x: 309, endPoint y: 113, distance: 4.6
click at [305, 114] on td "5" at bounding box center [311, 112] width 30 height 13
click at [307, 112] on td "5" at bounding box center [311, 112] width 30 height 13
click at [300, 112] on span "5" at bounding box center [298, 111] width 2 height 6
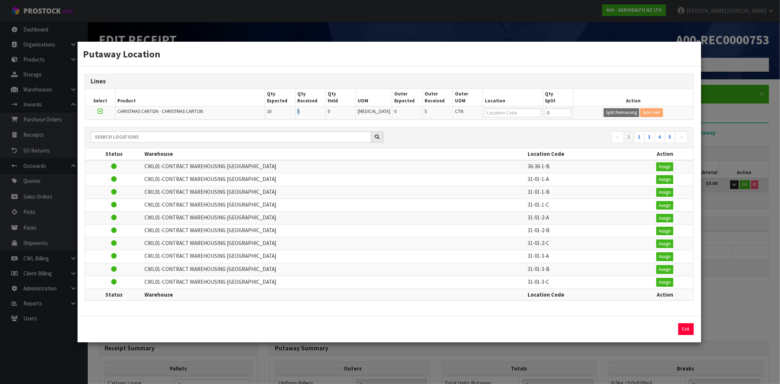
click at [300, 113] on span "5" at bounding box center [298, 111] width 2 height 6
click at [305, 114] on td "5" at bounding box center [311, 112] width 30 height 13
click at [505, 112] on input "text" at bounding box center [513, 112] width 56 height 9
click at [661, 169] on button "Assign" at bounding box center [665, 166] width 17 height 9
type input "5"
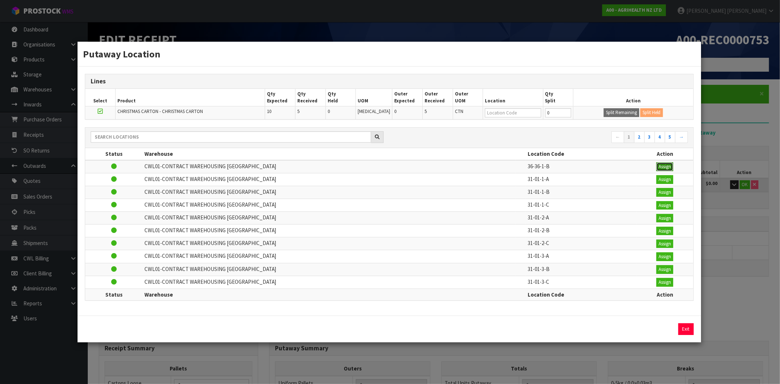
type input "36-36-1-B"
type input "5"
type input "36-36-1-B"
drag, startPoint x: 549, startPoint y: 114, endPoint x: 540, endPoint y: 114, distance: 9.1
click at [540, 114] on tr "CHRISTMAS CARTON - CHRISTMAS CARTON 10 5 0 [MEDICAL_DATA] 0 5 CTN 36-36-1-B 0 S…" at bounding box center [389, 112] width 608 height 13
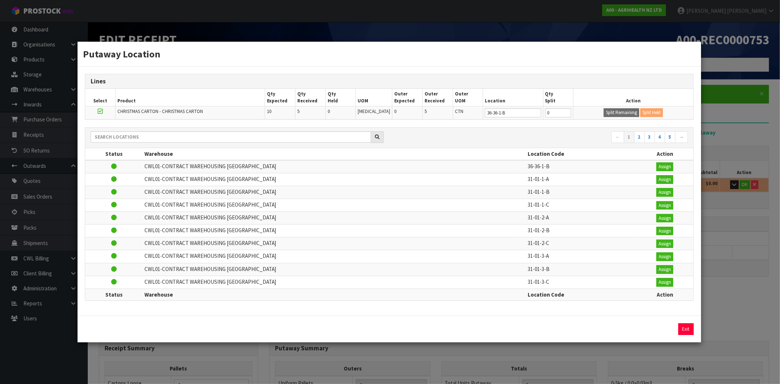
click at [698, 305] on div "Lines Select Product Qty Expected Qty Received Qty Held UOM Outer Expected Oute…" at bounding box center [389, 191] width 623 height 249
click at [719, 309] on div "Putaway Location Lines Select Product Qty Expected Qty Received Qty Held UOM Ou…" at bounding box center [390, 192] width 780 height 384
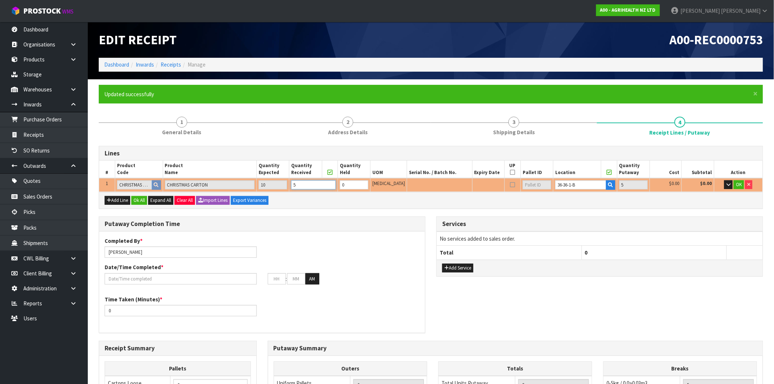
click at [280, 184] on tr "1 CHRISTMAS CARTON CHRISTMAS CARTON 10 5 0 [MEDICAL_DATA] 36-36-1-B 5 $0.00 $0.…" at bounding box center [431, 185] width 664 height 14
type input "1"
type input "0.0279"
type input "2"
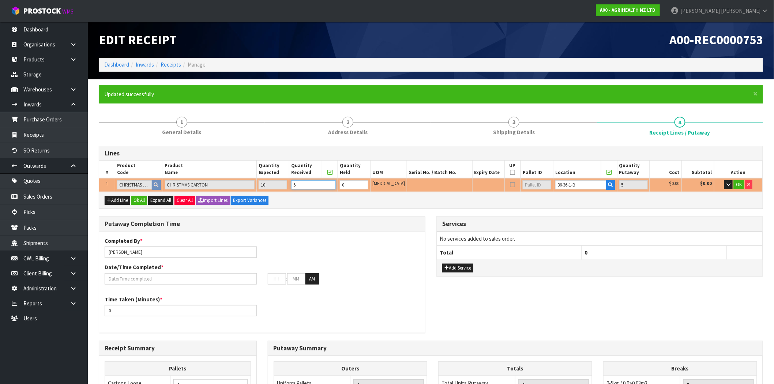
type input "1"
type input "10"
type input "0.279"
type input "20"
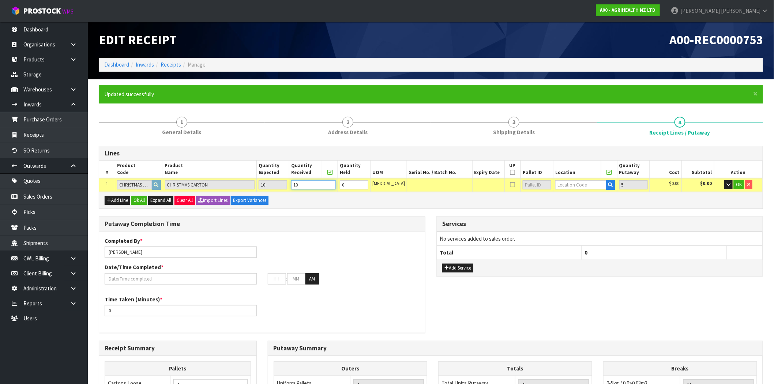
type input "10"
click at [586, 206] on div "Add Line Ok All Expand All Clear All Import Lines Export Variances" at bounding box center [431, 200] width 664 height 16
click at [608, 184] on icon "button" at bounding box center [610, 185] width 5 height 5
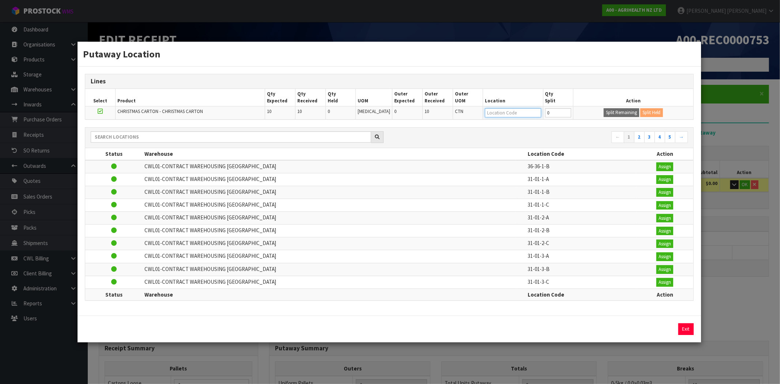
click at [499, 113] on input "text" at bounding box center [513, 112] width 56 height 9
type input "0"
click at [554, 163] on td "36-36-1-B" at bounding box center [581, 166] width 111 height 13
click at [661, 170] on td "Assign" at bounding box center [665, 166] width 56 height 13
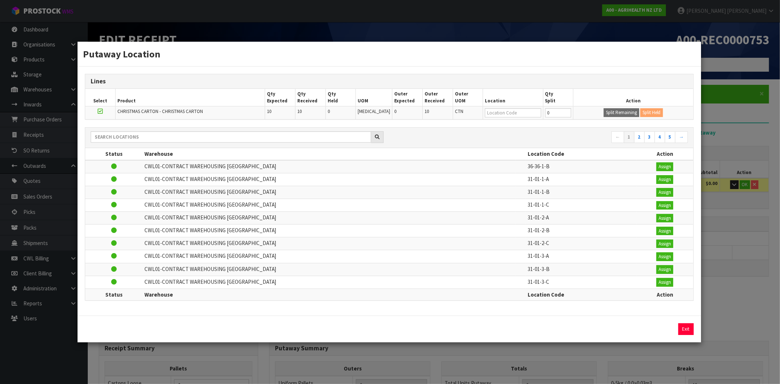
drag, startPoint x: 505, startPoint y: 119, endPoint x: 504, endPoint y: 112, distance: 6.3
click at [506, 117] on td at bounding box center [513, 112] width 60 height 13
click at [503, 112] on input "text" at bounding box center [513, 112] width 56 height 9
type input "44"
click at [502, 138] on nav "← 1 2 3 4 5 →" at bounding box center [541, 137] width 293 height 13
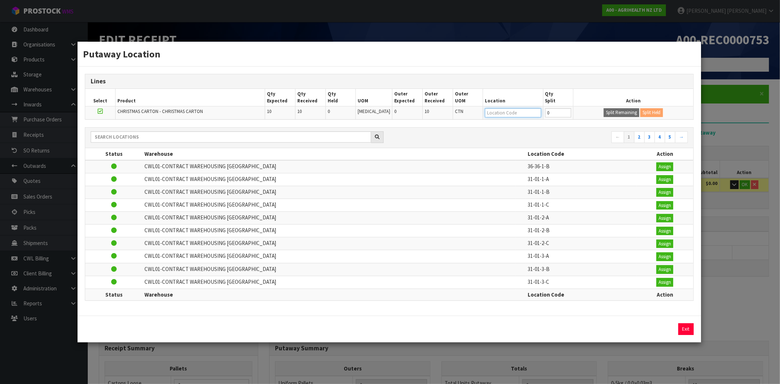
click at [507, 112] on input "text" at bounding box center [513, 112] width 56 height 9
drag, startPoint x: 543, startPoint y: 166, endPoint x: 495, endPoint y: 168, distance: 48.3
click at [495, 168] on tr "CWL01-CONTRACT WAREHOUSING [GEOGRAPHIC_DATA] 36-36-1-B Assign" at bounding box center [389, 166] width 608 height 13
copy tr "36-36-1-B"
click at [499, 114] on input "text" at bounding box center [513, 112] width 56 height 9
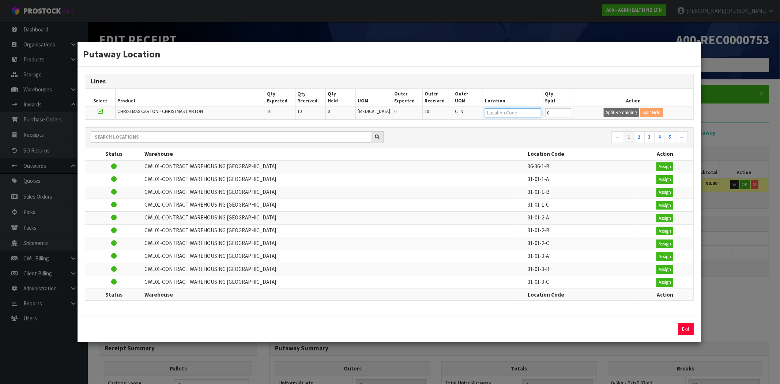
paste input "36-36-1-B"
type input "36-36-1-B"
type input "10"
type input "36-36-1-B"
type input "10"
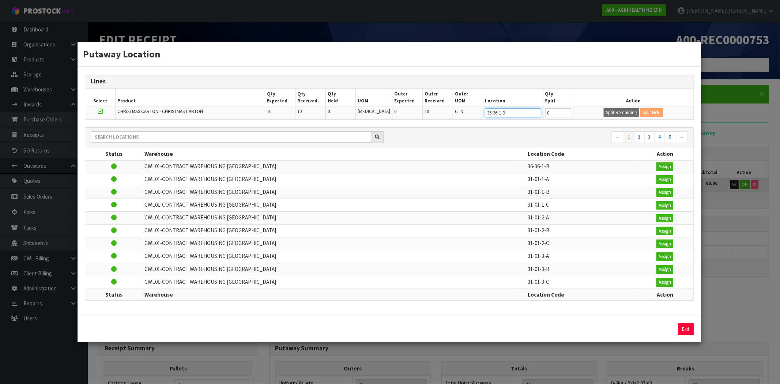
type input "36-36-1-B"
drag, startPoint x: 556, startPoint y: 112, endPoint x: 523, endPoint y: 116, distance: 32.8
click at [523, 116] on tr "CHRISTMAS CARTON - CHRISTMAS CARTON 10 10 0 [MEDICAL_DATA] 0 10 CTN 36-36-1-B 0…" at bounding box center [389, 112] width 608 height 13
type input "5"
click at [622, 111] on button "Split Remaining" at bounding box center [621, 112] width 35 height 9
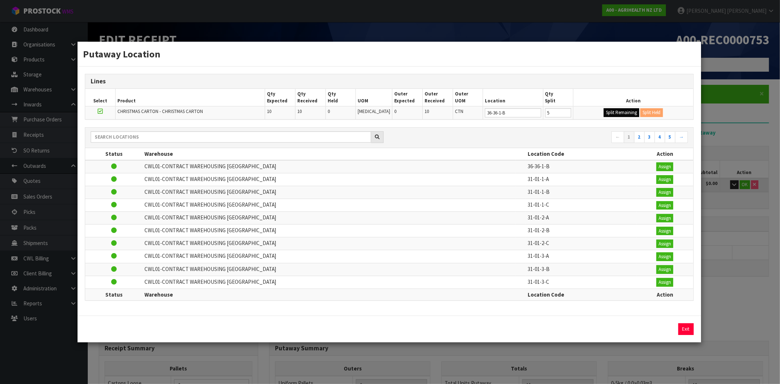
type input "5"
type input "0"
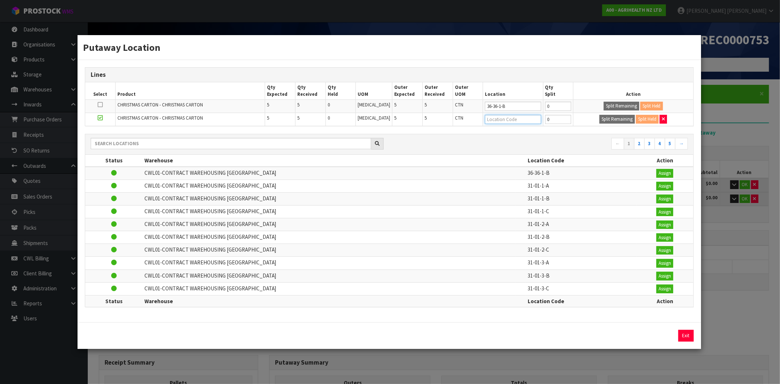
click at [529, 119] on input "text" at bounding box center [513, 119] width 56 height 9
type input "5"
type input "0"
click at [663, 185] on button "Assign" at bounding box center [665, 186] width 17 height 9
type input "10"
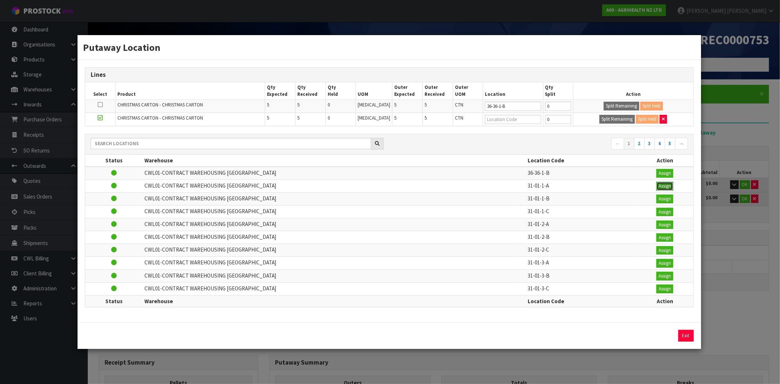
type input "31-01-1-A"
type input "5"
type input "31-01-1-A"
click at [719, 287] on div "Putaway Location Lines Select Product Qty Expected Qty Received Qty Held UOM Ou…" at bounding box center [390, 192] width 780 height 384
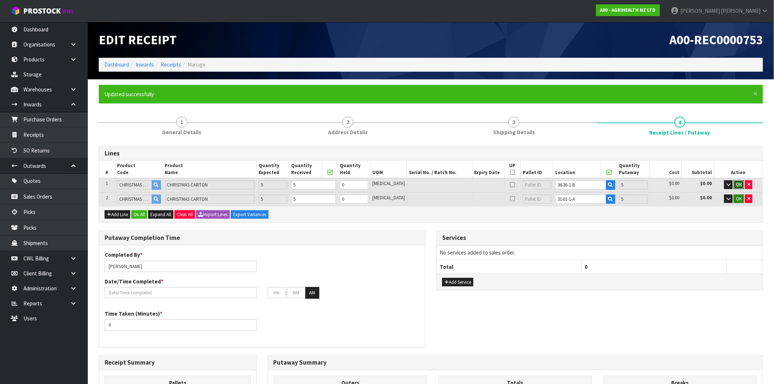
drag, startPoint x: 737, startPoint y: 185, endPoint x: 738, endPoint y: 197, distance: 12.1
click at [737, 185] on span "OK" at bounding box center [739, 184] width 6 height 6
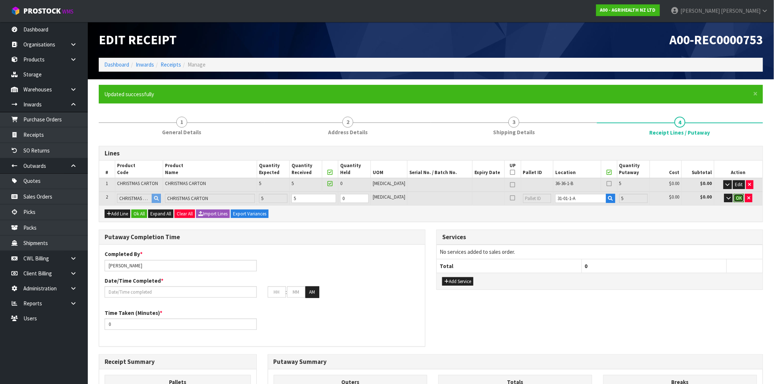
click at [741, 196] on button "OK" at bounding box center [739, 198] width 10 height 9
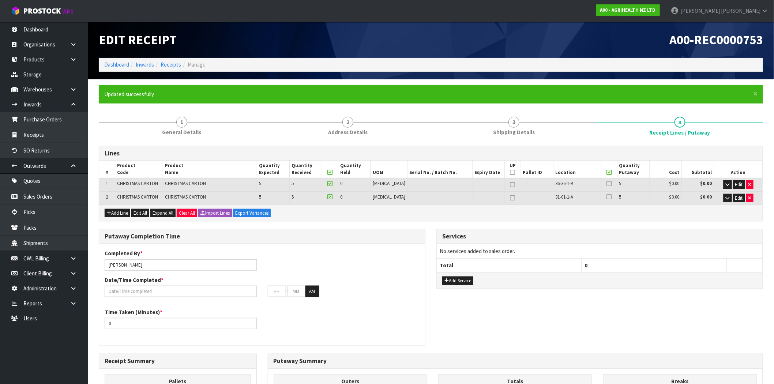
click at [616, 221] on div "Lines # Product Code Product Name Quantity Expected Quantity Received Quantity …" at bounding box center [431, 350] width 664 height 408
click at [261, 183] on span "5" at bounding box center [260, 183] width 2 height 6
drag, startPoint x: 271, startPoint y: 183, endPoint x: 267, endPoint y: 191, distance: 8.4
click at [263, 187] on tr "1 CHRISTMAS CARTON CHRISTMAS CARTON 5 5 0 [MEDICAL_DATA] 36-36-1-B 5 $0.00 $0.0…" at bounding box center [431, 184] width 664 height 13
click at [267, 198] on td "5" at bounding box center [273, 198] width 33 height 13
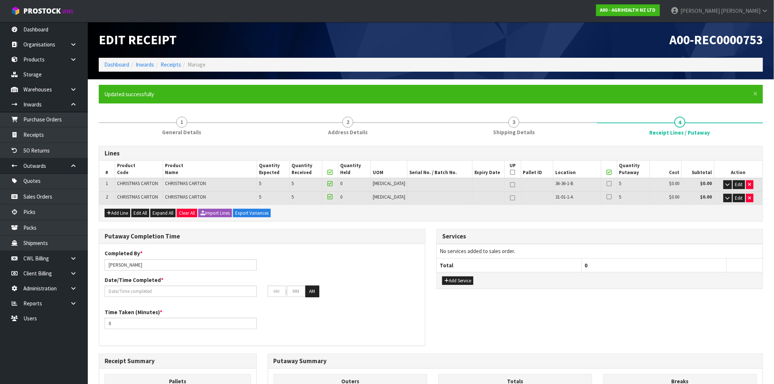
click at [279, 184] on td "5" at bounding box center [273, 184] width 33 height 13
drag, startPoint x: 272, startPoint y: 183, endPoint x: 264, endPoint y: 185, distance: 8.0
click at [264, 185] on tr "1 CHRISTMAS CARTON CHRISTMAS CARTON 5 5 0 [MEDICAL_DATA] 36-36-1-B 5 $0.00 $0.0…" at bounding box center [431, 184] width 664 height 13
drag, startPoint x: 273, startPoint y: 195, endPoint x: 266, endPoint y: 199, distance: 8.4
click at [266, 199] on td "5" at bounding box center [273, 198] width 33 height 13
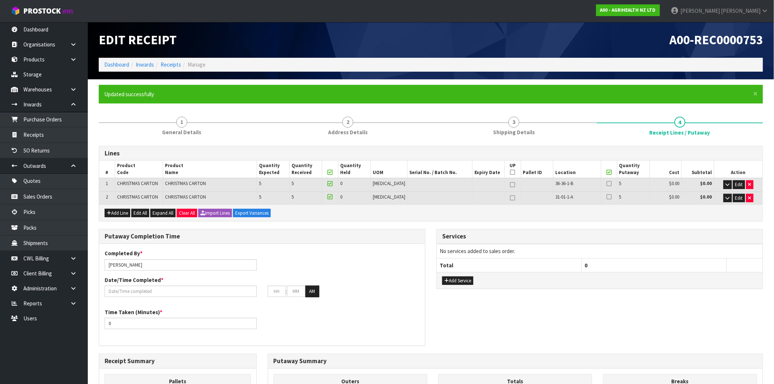
click at [318, 210] on div "Add Line Edit All Expand All Clear All Import Lines Export Variances" at bounding box center [431, 212] width 664 height 16
drag, startPoint x: 272, startPoint y: 183, endPoint x: 258, endPoint y: 185, distance: 14.5
click at [258, 185] on tr "1 CHRISTMAS CARTON CHRISTMAS CARTON 5 5 0 [MEDICAL_DATA] 36-36-1-B 5 $0.00 $0.0…" at bounding box center [431, 184] width 664 height 13
click at [275, 182] on td "5" at bounding box center [273, 184] width 33 height 13
drag, startPoint x: 273, startPoint y: 184, endPoint x: 260, endPoint y: 184, distance: 12.1
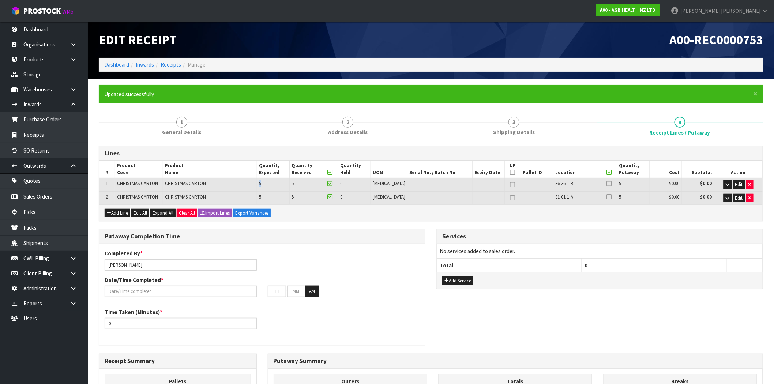
click at [260, 184] on tr "1 CHRISTMAS CARTON CHRISTMAS CARTON 5 5 0 [MEDICAL_DATA] 36-36-1-B 5 $0.00 $0.0…" at bounding box center [431, 184] width 664 height 13
click at [326, 210] on div "Add Line Edit All Expand All Clear All Import Lines Export Variances" at bounding box center [431, 212] width 664 height 16
drag, startPoint x: 277, startPoint y: 185, endPoint x: 255, endPoint y: 190, distance: 22.5
click at [255, 190] on tbody "1 CHRISTMAS CARTON CHRISTMAS CARTON 5 5 0 [MEDICAL_DATA] 36-36-1-B 5 $0.00 $0.0…" at bounding box center [431, 185] width 664 height 14
click at [275, 195] on td "5" at bounding box center [273, 198] width 33 height 13
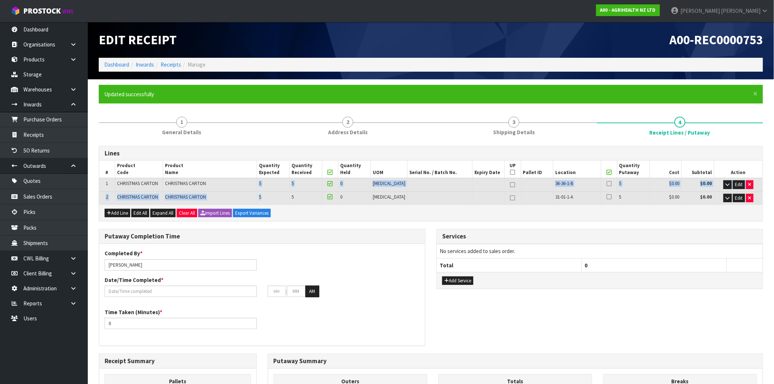
drag, startPoint x: 270, startPoint y: 199, endPoint x: 271, endPoint y: 185, distance: 14.0
click at [267, 183] on table "# Product Code Product Name Quantity Expected Quantity Received Quantity Held U…" at bounding box center [431, 183] width 664 height 44
click at [279, 192] on td "5" at bounding box center [273, 198] width 33 height 13
drag, startPoint x: 270, startPoint y: 182, endPoint x: 261, endPoint y: 187, distance: 10.0
click at [261, 187] on tr "1 CHRISTMAS CARTON CHRISTMAS CARTON 5 5 0 [MEDICAL_DATA] 36-36-1-B 5 $0.00 $0.0…" at bounding box center [431, 184] width 664 height 13
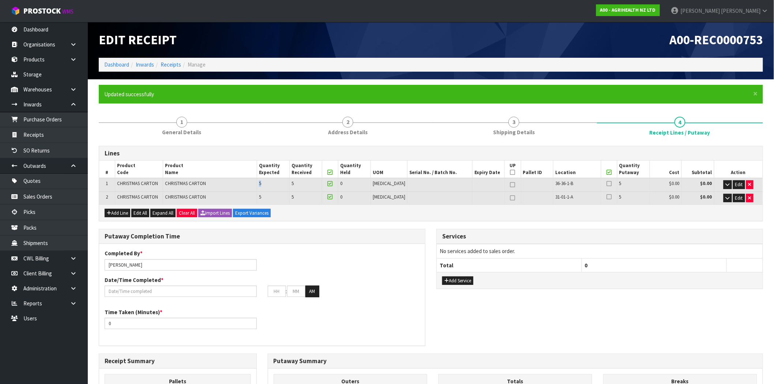
click at [271, 184] on td "5" at bounding box center [273, 184] width 33 height 13
click at [267, 182] on td "5" at bounding box center [273, 184] width 33 height 13
drag, startPoint x: 318, startPoint y: 184, endPoint x: 300, endPoint y: 184, distance: 17.9
click at [300, 184] on td "5" at bounding box center [306, 184] width 33 height 13
click at [607, 197] on icon at bounding box center [609, 197] width 5 height 0
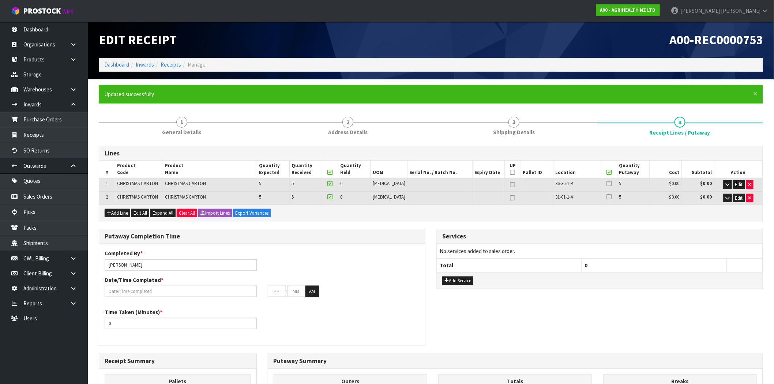
click at [0, 0] on input "checkbox" at bounding box center [0, 0] width 0 height 0
click at [607, 197] on icon at bounding box center [609, 197] width 5 height 0
click at [0, 0] on input "checkbox" at bounding box center [0, 0] width 0 height 0
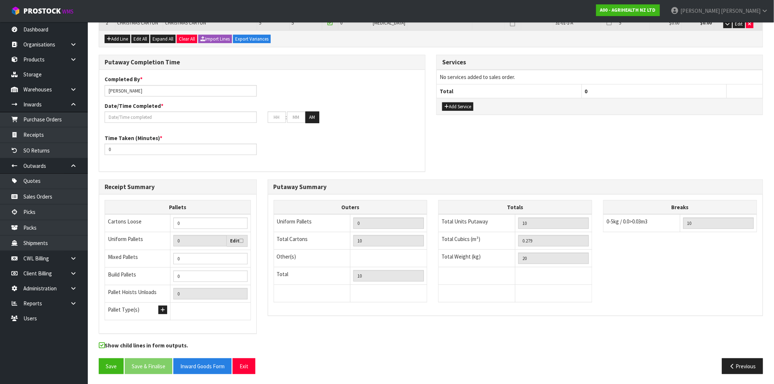
scroll to position [174, 0]
click at [99, 364] on button "Save" at bounding box center [111, 366] width 25 height 16
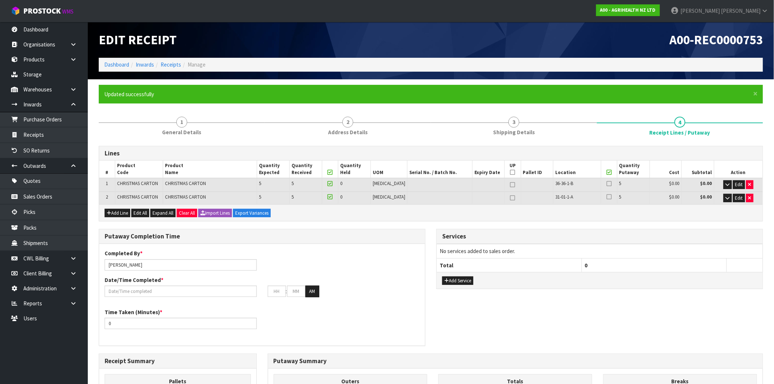
click at [608, 184] on label at bounding box center [609, 183] width 5 height 7
click at [0, 0] on input "checkbox" at bounding box center [0, 0] width 0 height 0
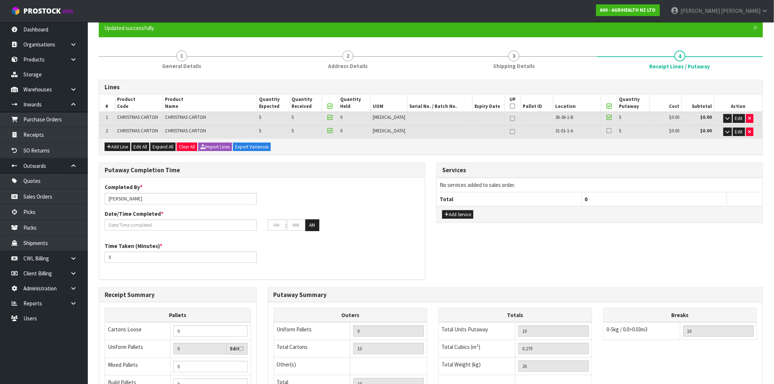
scroll to position [174, 0]
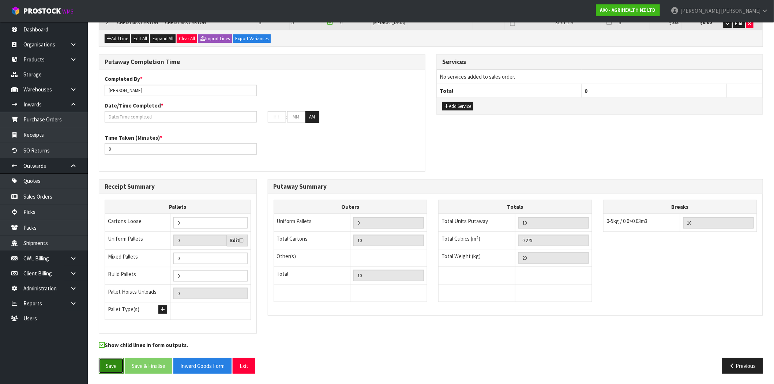
click at [116, 360] on button "Save" at bounding box center [111, 366] width 25 height 16
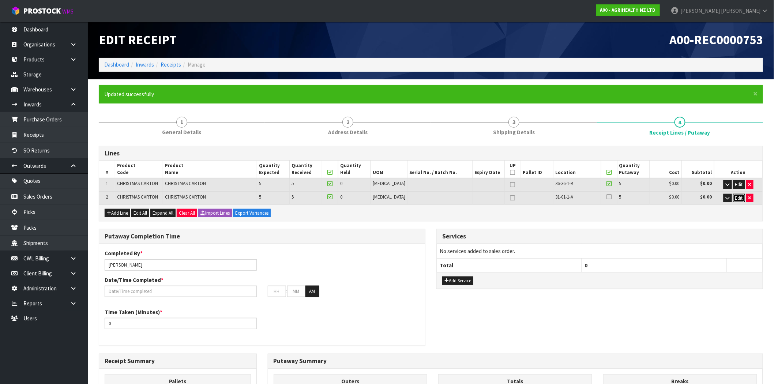
click at [736, 195] on span "Edit" at bounding box center [739, 198] width 8 height 6
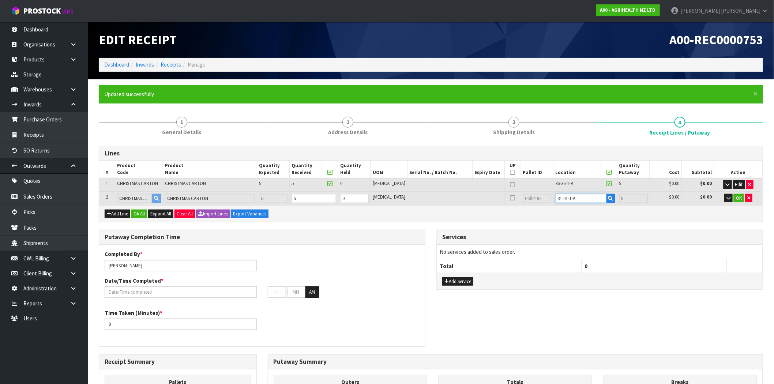
drag, startPoint x: 575, startPoint y: 192, endPoint x: 546, endPoint y: 194, distance: 28.9
click at [546, 194] on tr "2 CHRISTMAS CARTON CHRISTMAS CARTON 5 5 0 [MEDICAL_DATA] 31-01-1-A 5 $0.00 $0.0…" at bounding box center [431, 199] width 664 height 14
type input "5"
type input "0"
click at [743, 196] on button "OK" at bounding box center [739, 198] width 10 height 9
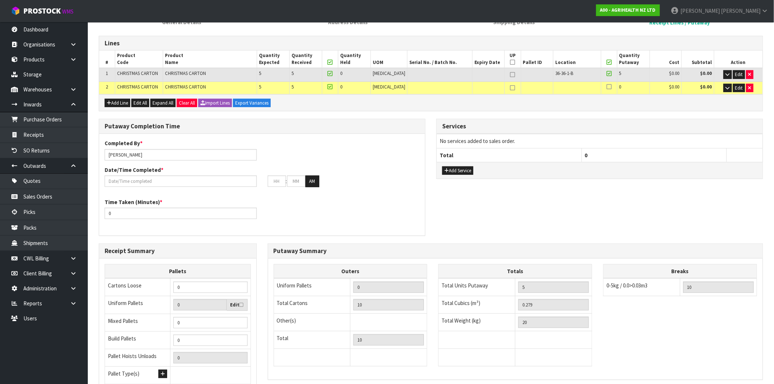
scroll to position [174, 0]
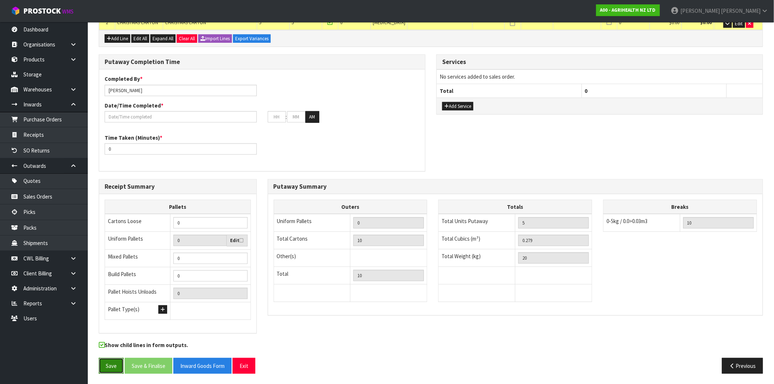
click at [102, 364] on button "Save" at bounding box center [111, 366] width 25 height 16
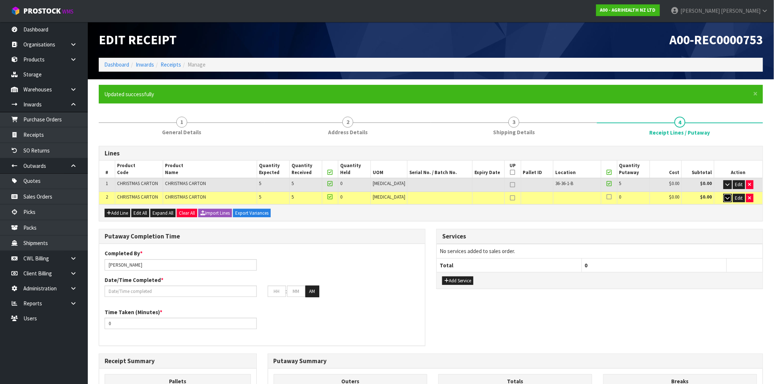
click at [728, 199] on icon "button" at bounding box center [728, 198] width 4 height 5
